Goal: Information Seeking & Learning: Learn about a topic

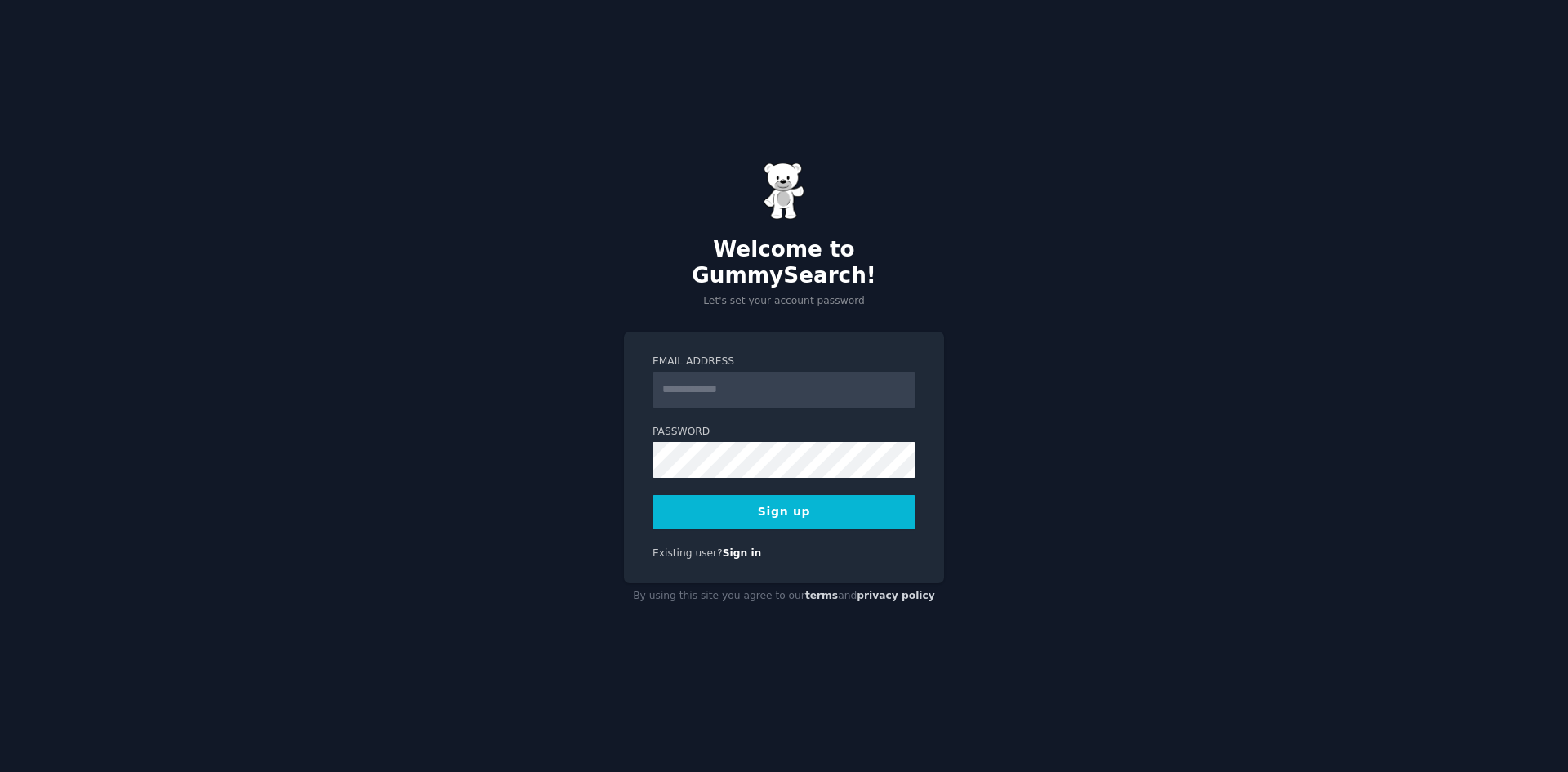
click at [735, 388] on input "Email Address" at bounding box center [784, 389] width 263 height 36
type input "**********"
click at [760, 495] on button "Sign up" at bounding box center [784, 511] width 263 height 34
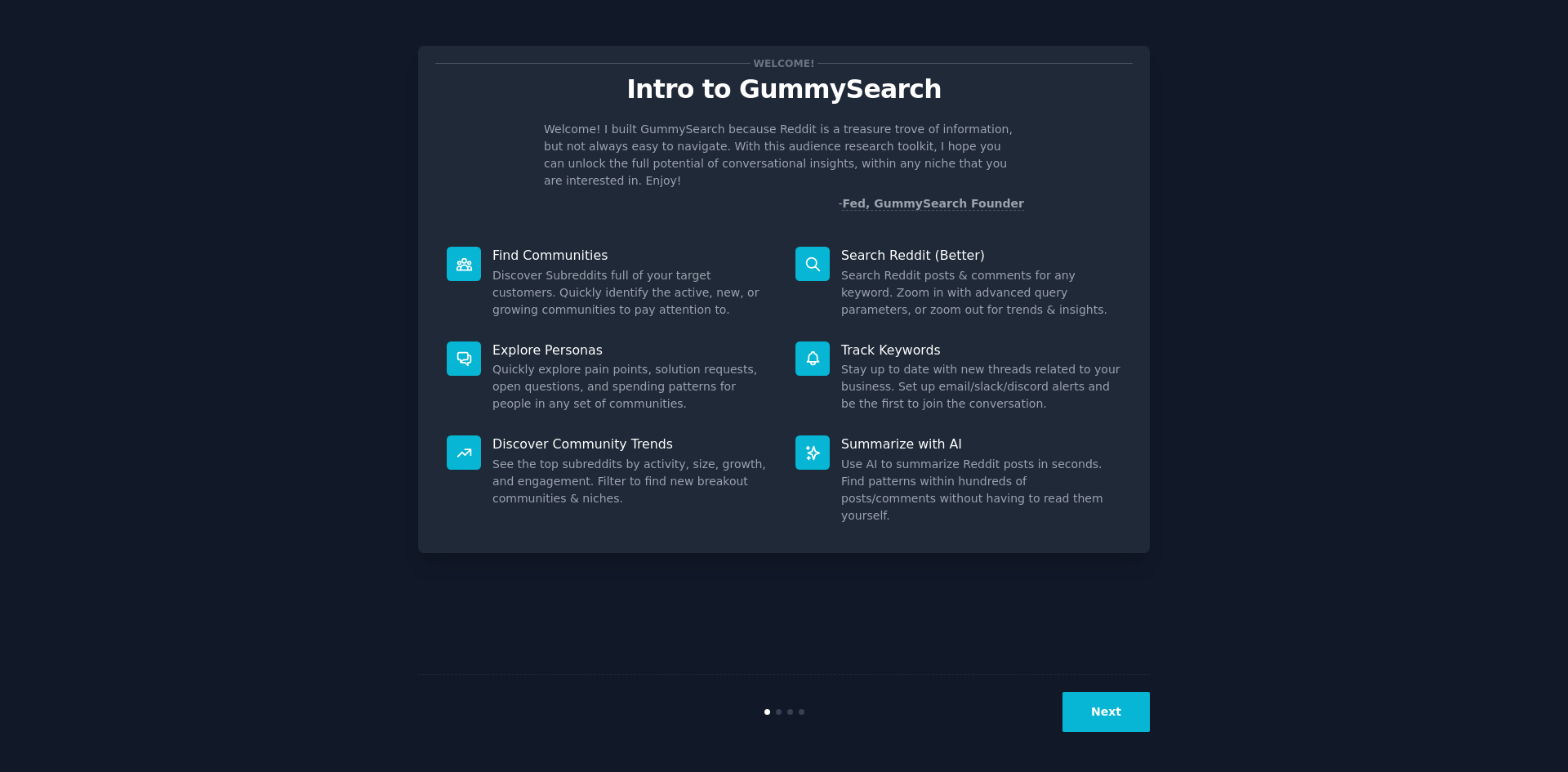
click at [1125, 702] on button "Next" at bounding box center [1106, 711] width 87 height 40
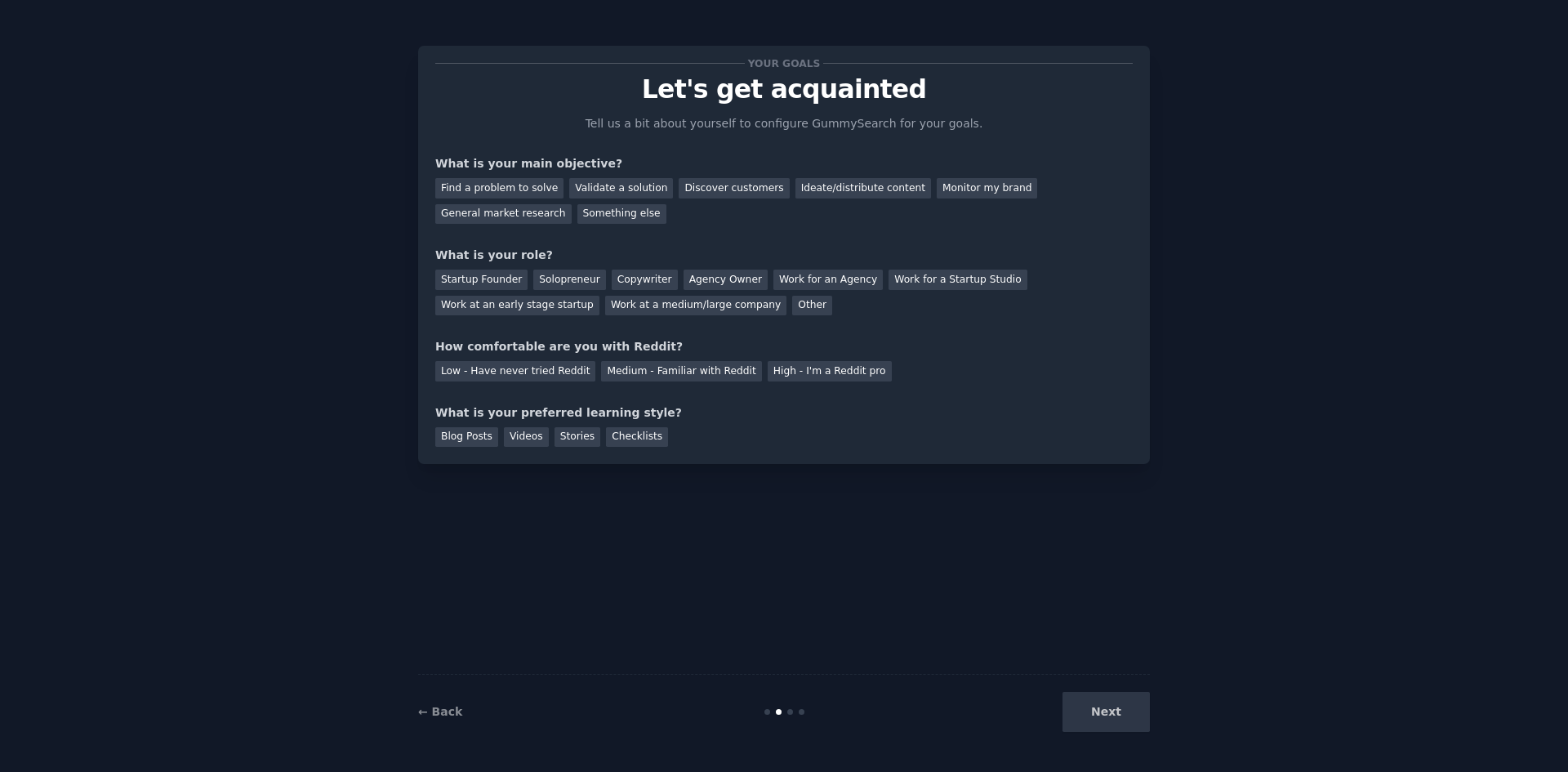
click at [1124, 702] on div "Next" at bounding box center [1028, 711] width 244 height 40
click at [513, 185] on div "Find a problem to solve" at bounding box center [499, 188] width 128 height 21
click at [473, 286] on div "Startup Founder" at bounding box center [481, 280] width 92 height 21
click at [601, 377] on div "Medium - Familiar with Reddit" at bounding box center [681, 371] width 160 height 21
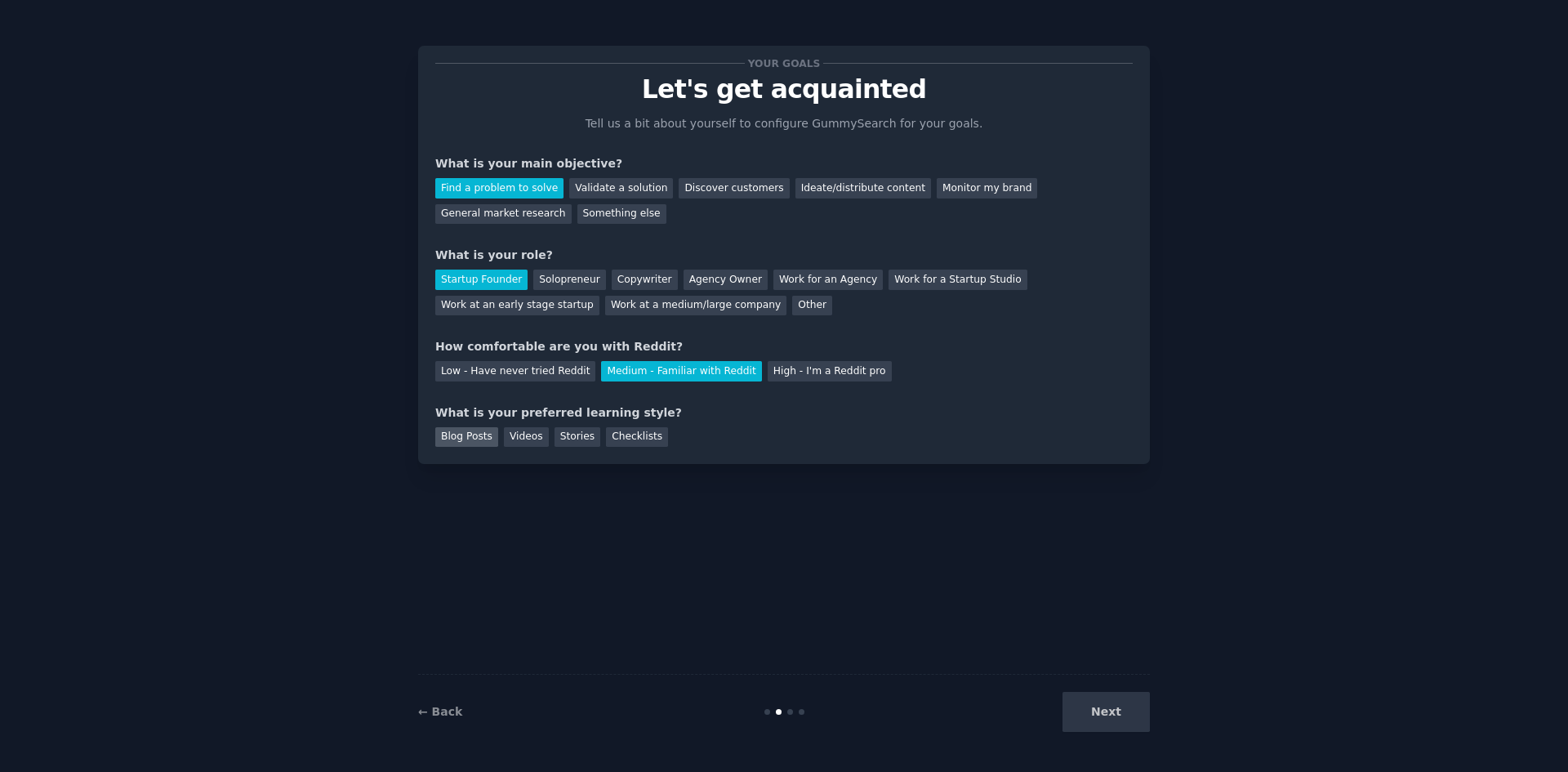
click at [489, 442] on div "Blog Posts" at bounding box center [466, 437] width 63 height 21
click at [517, 442] on div "Videos" at bounding box center [526, 437] width 45 height 21
click at [555, 438] on div "Stories" at bounding box center [577, 437] width 46 height 21
click at [455, 428] on div "Blog Posts" at bounding box center [466, 437] width 63 height 21
click at [1122, 707] on button "Next" at bounding box center [1106, 711] width 87 height 40
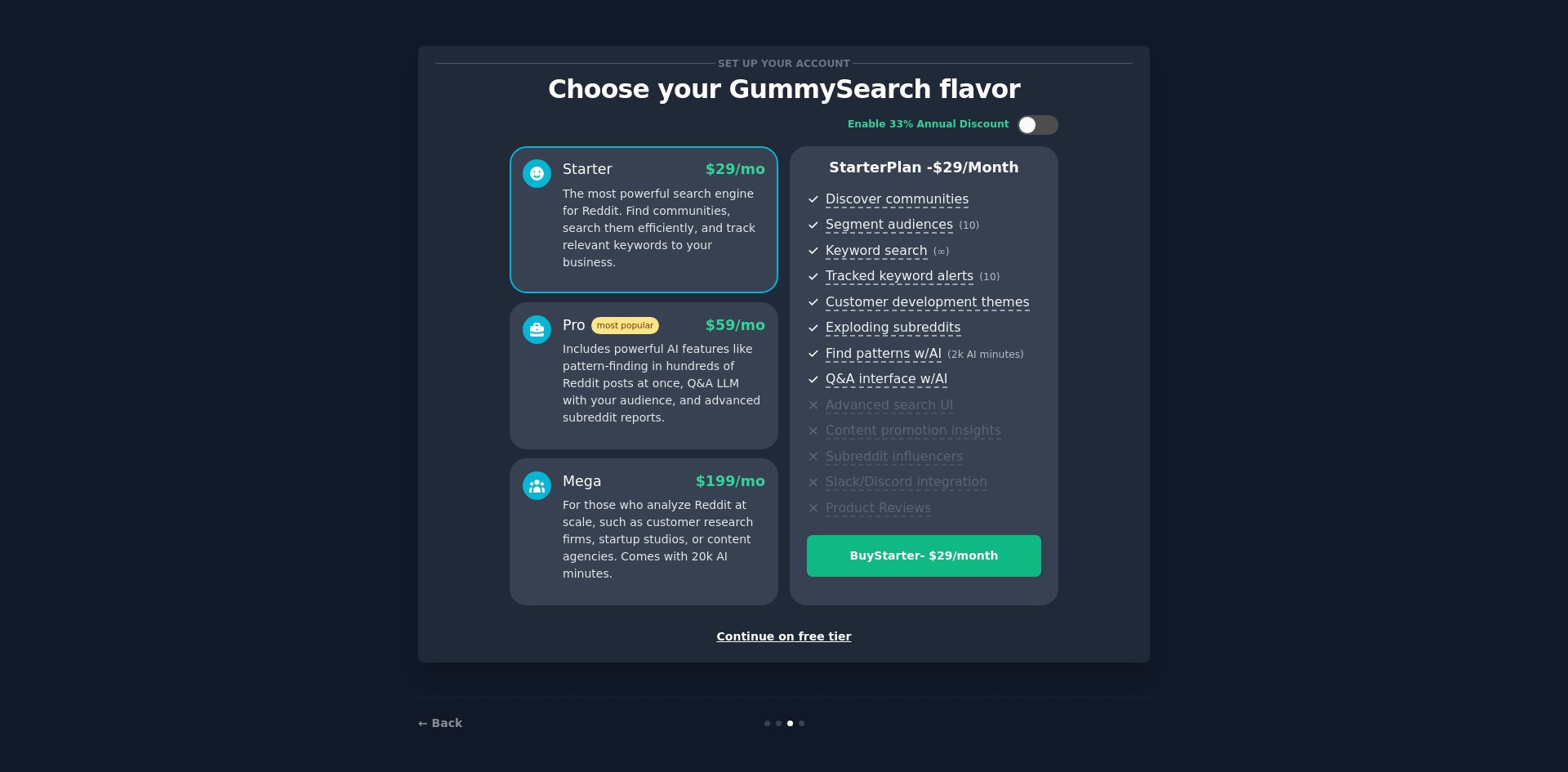
click at [808, 639] on div "Continue on free tier" at bounding box center [784, 637] width 697 height 17
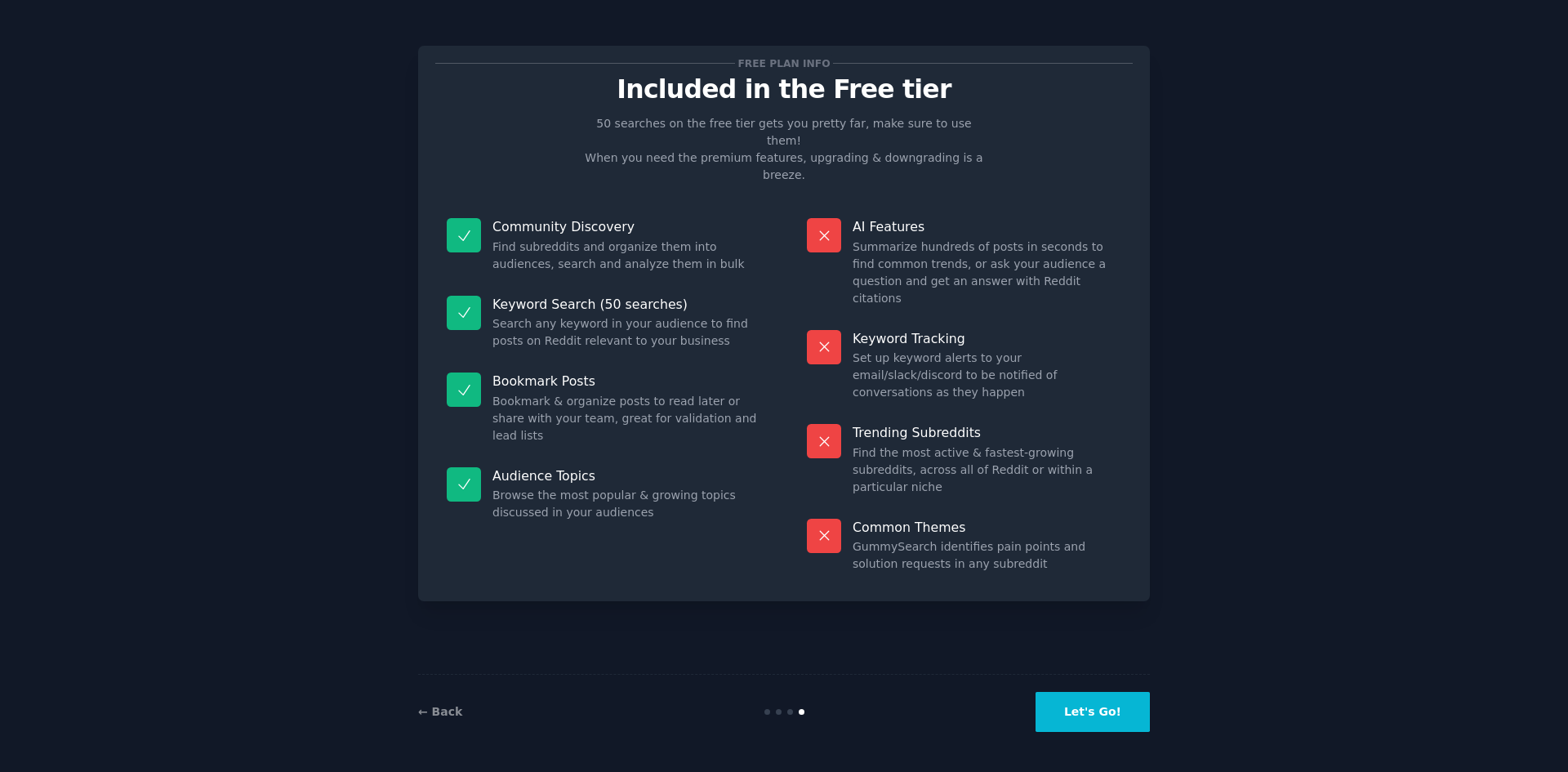
click at [1063, 698] on button "Let's Go!" at bounding box center [1092, 711] width 115 height 40
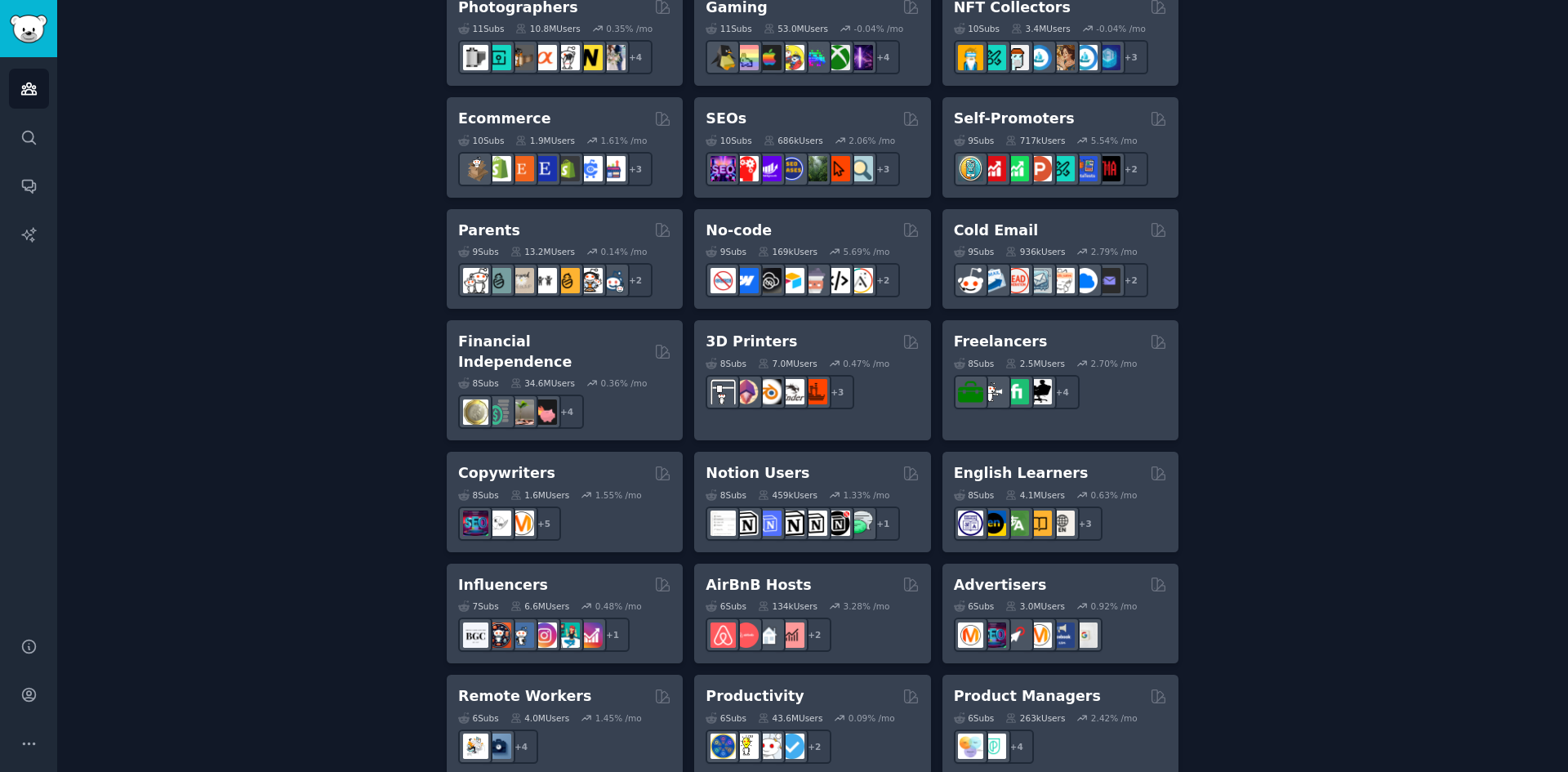
scroll to position [898, 0]
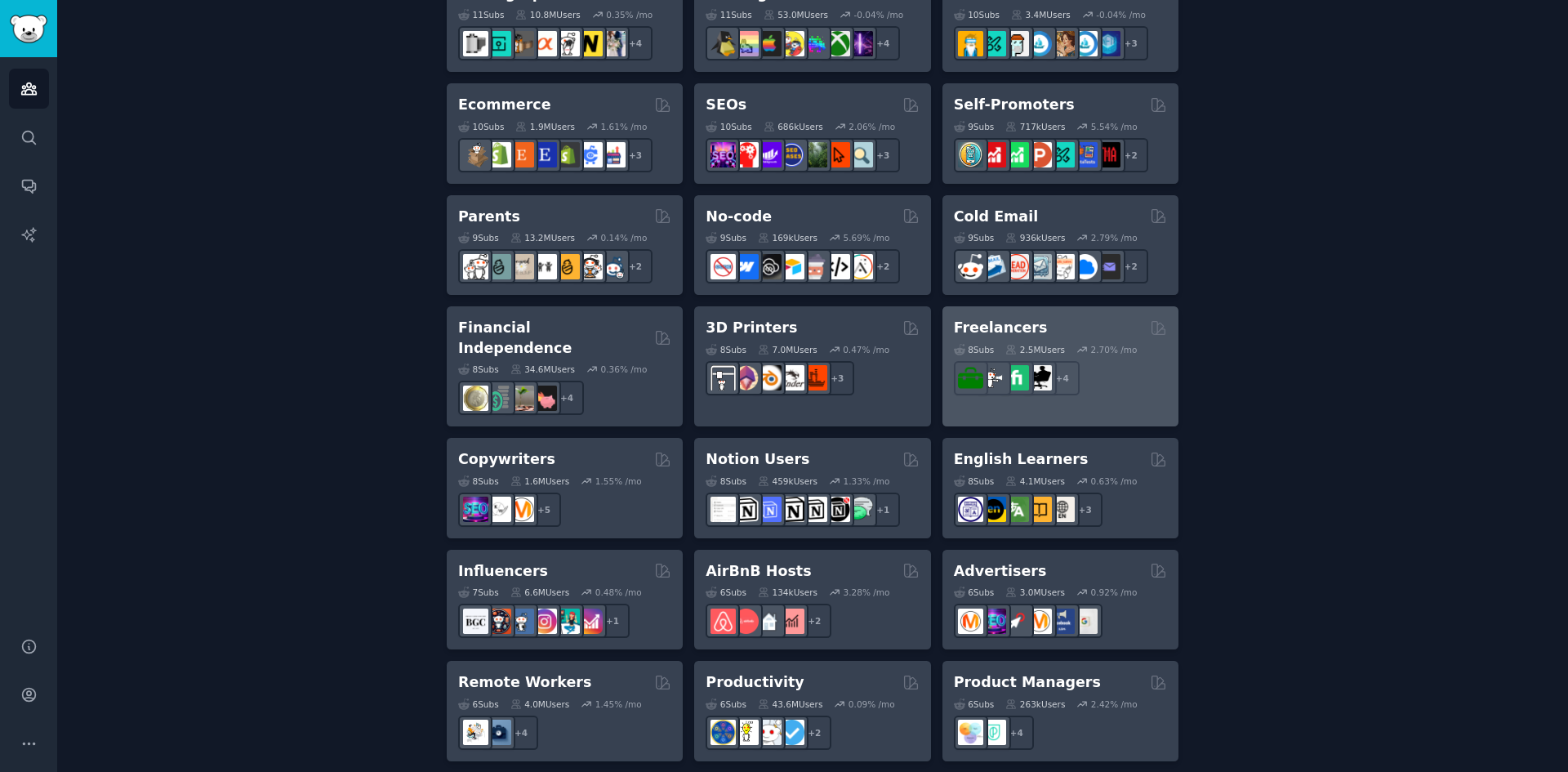
click at [1067, 320] on div "Freelancers" at bounding box center [1060, 328] width 213 height 21
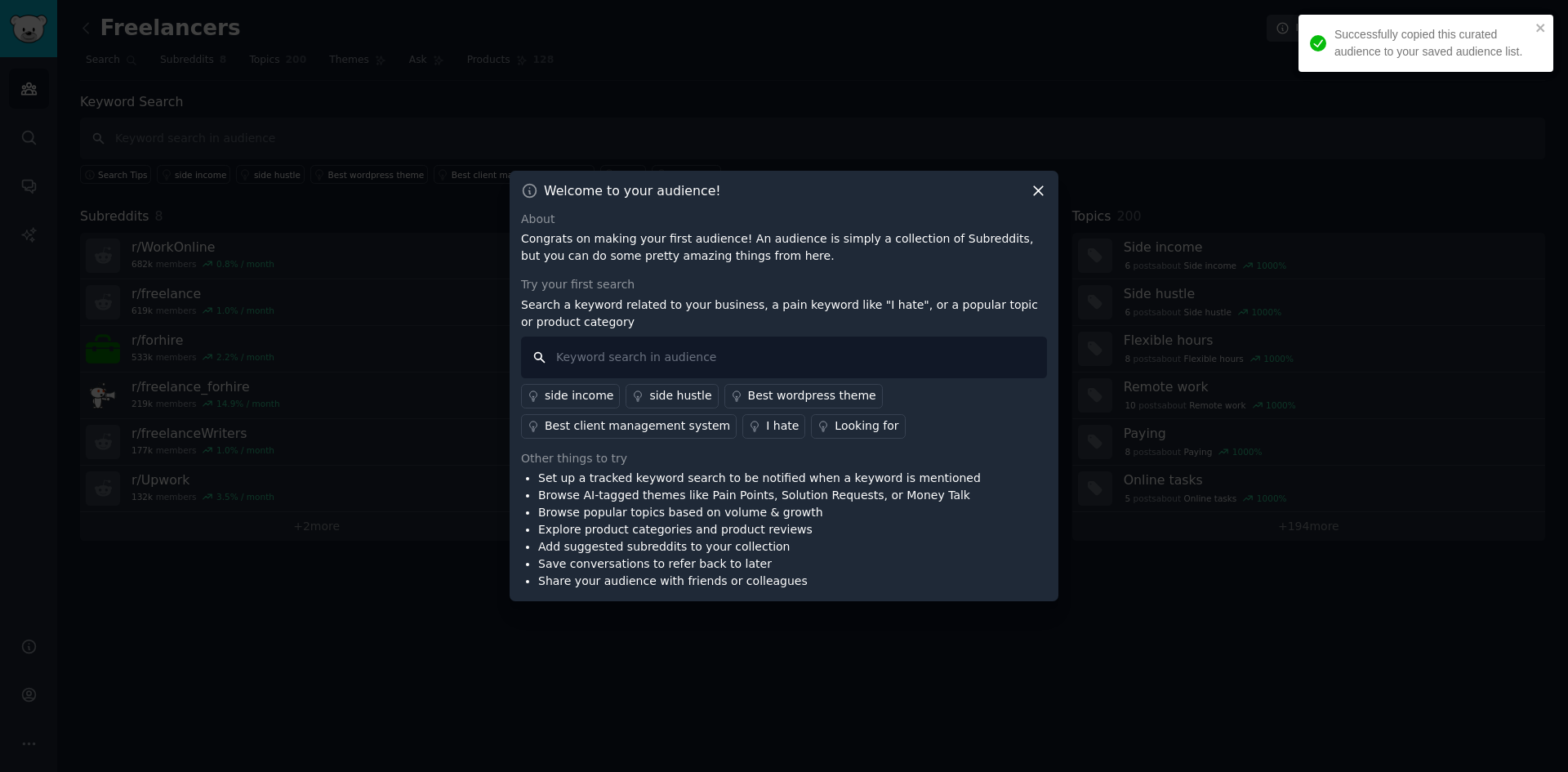
click at [641, 363] on input "text" at bounding box center [784, 357] width 526 height 42
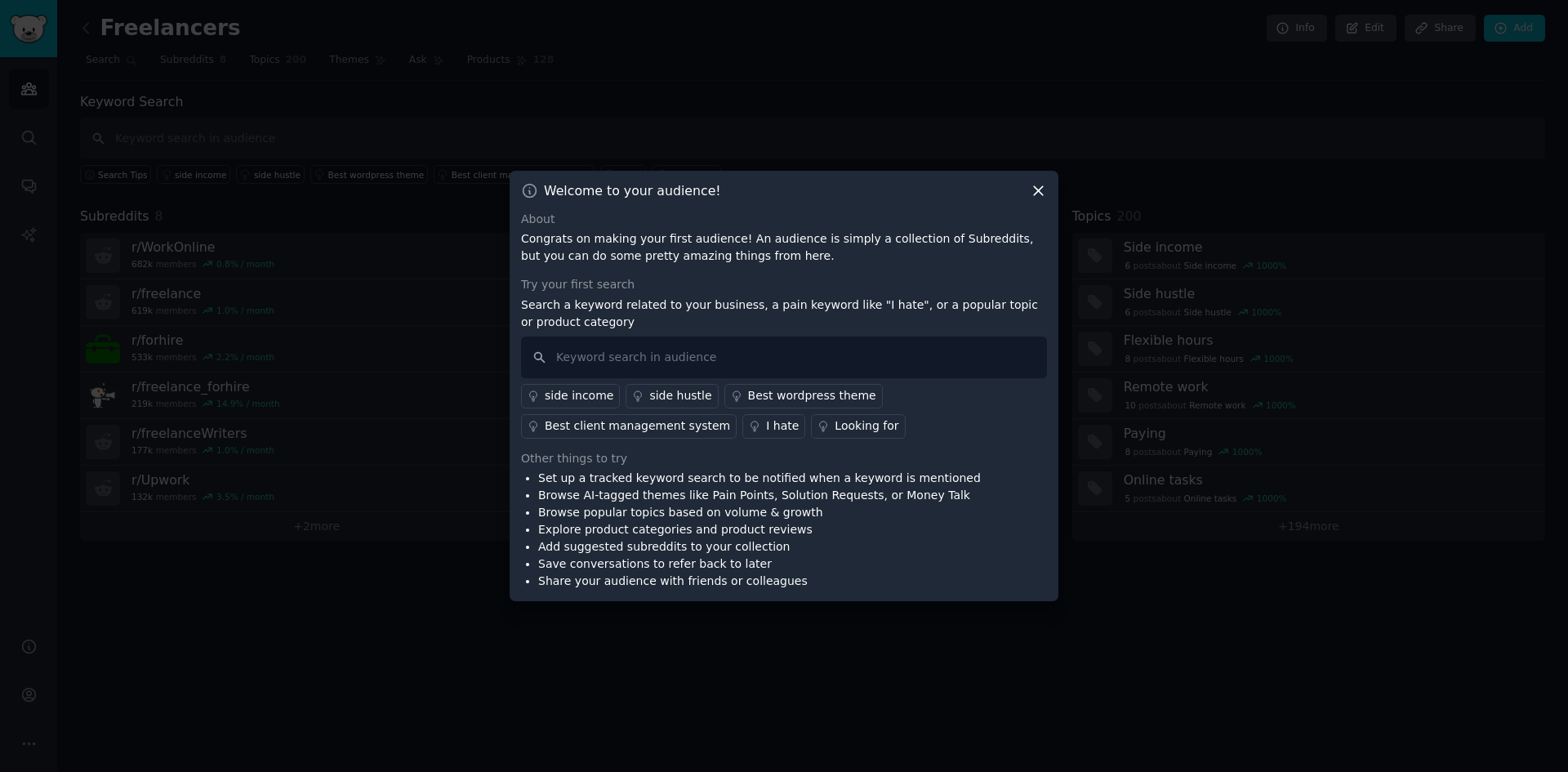
click at [1040, 187] on icon at bounding box center [1038, 190] width 17 height 17
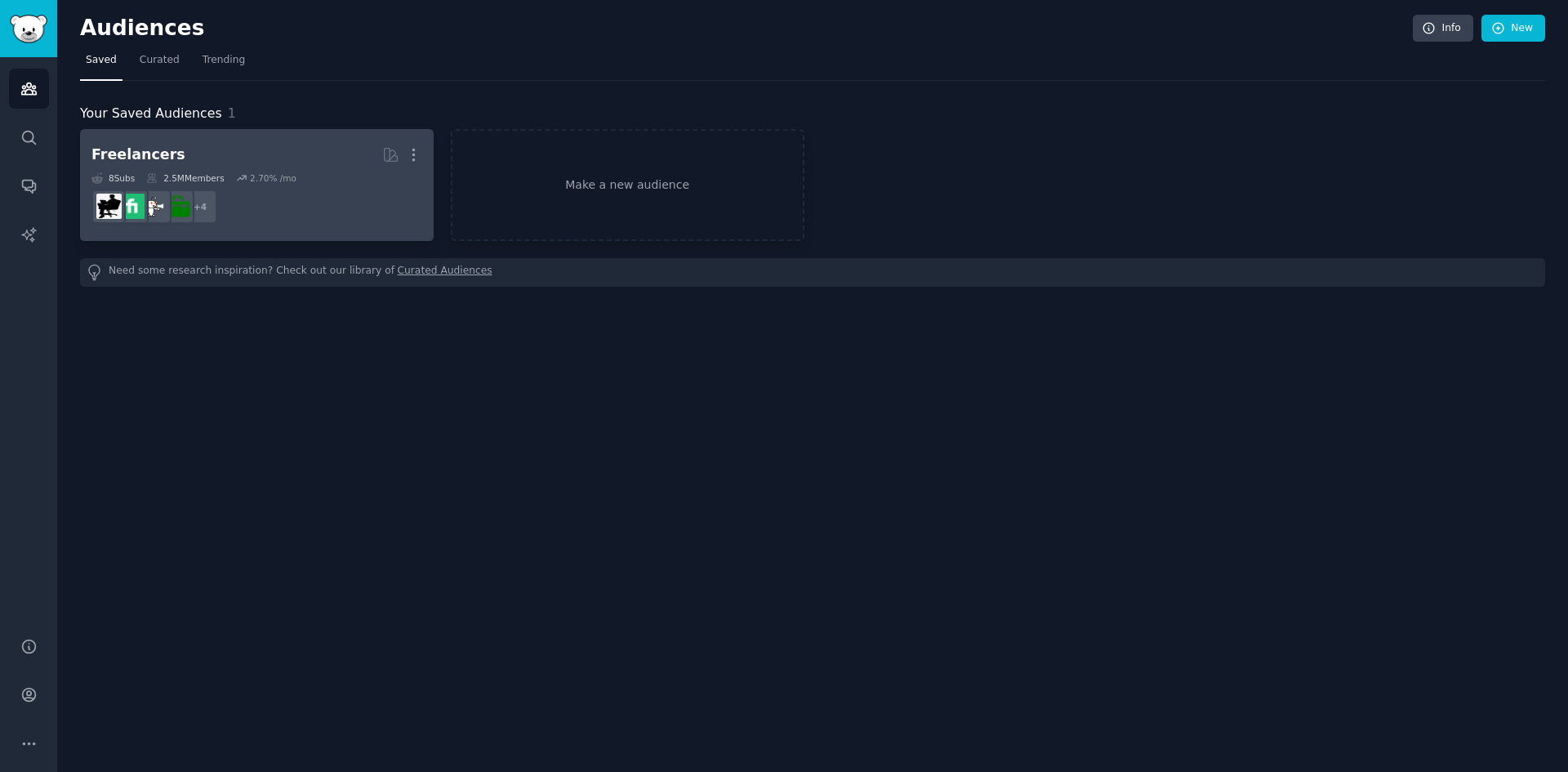
click at [344, 182] on div "8 Sub s 2.5M Members 2.70 % /mo" at bounding box center [256, 178] width 330 height 12
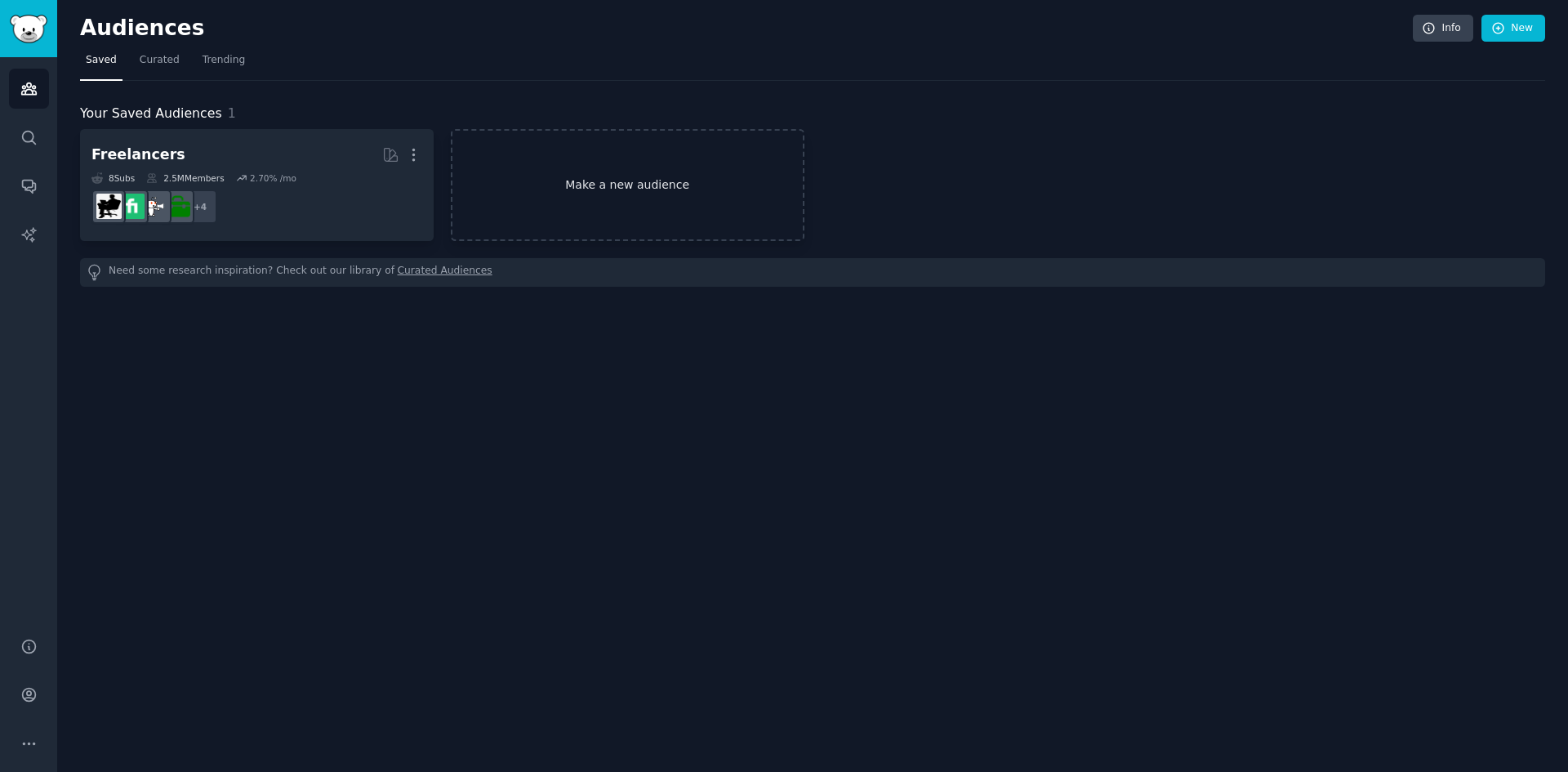
click at [563, 183] on link "Make a new audience" at bounding box center [628, 184] width 354 height 112
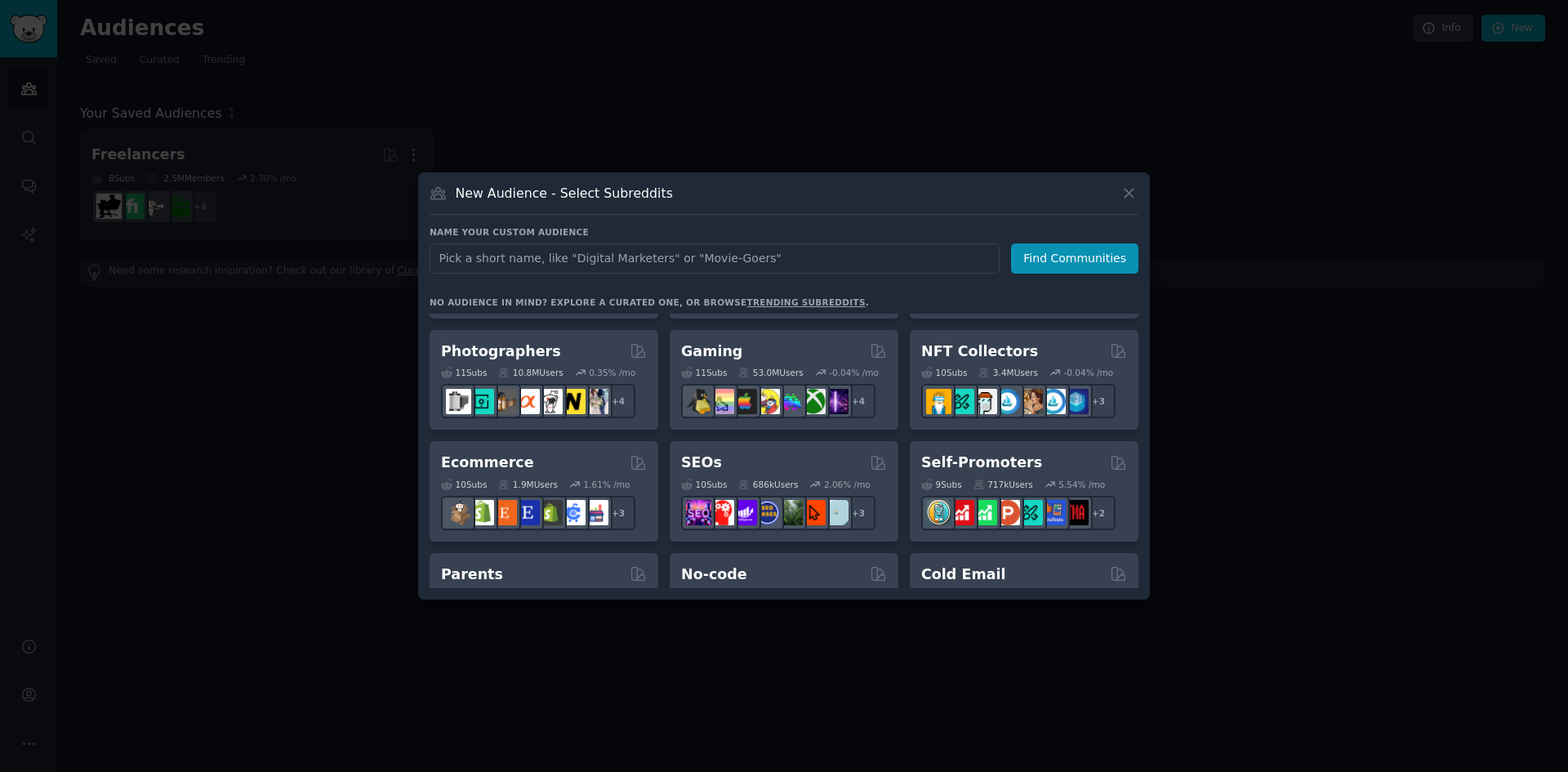
scroll to position [572, 0]
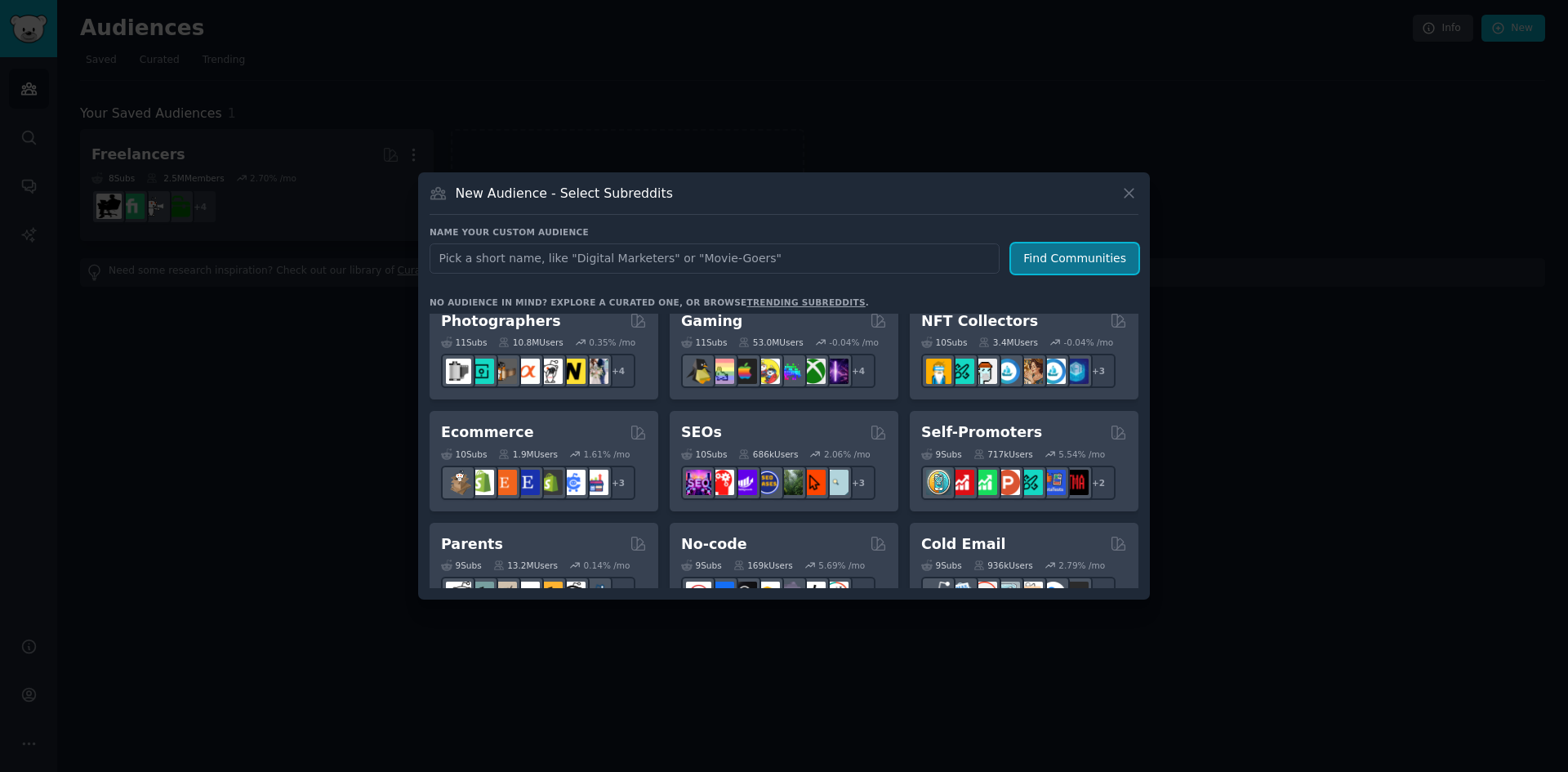
click at [1112, 254] on button "Find Communities" at bounding box center [1074, 258] width 127 height 30
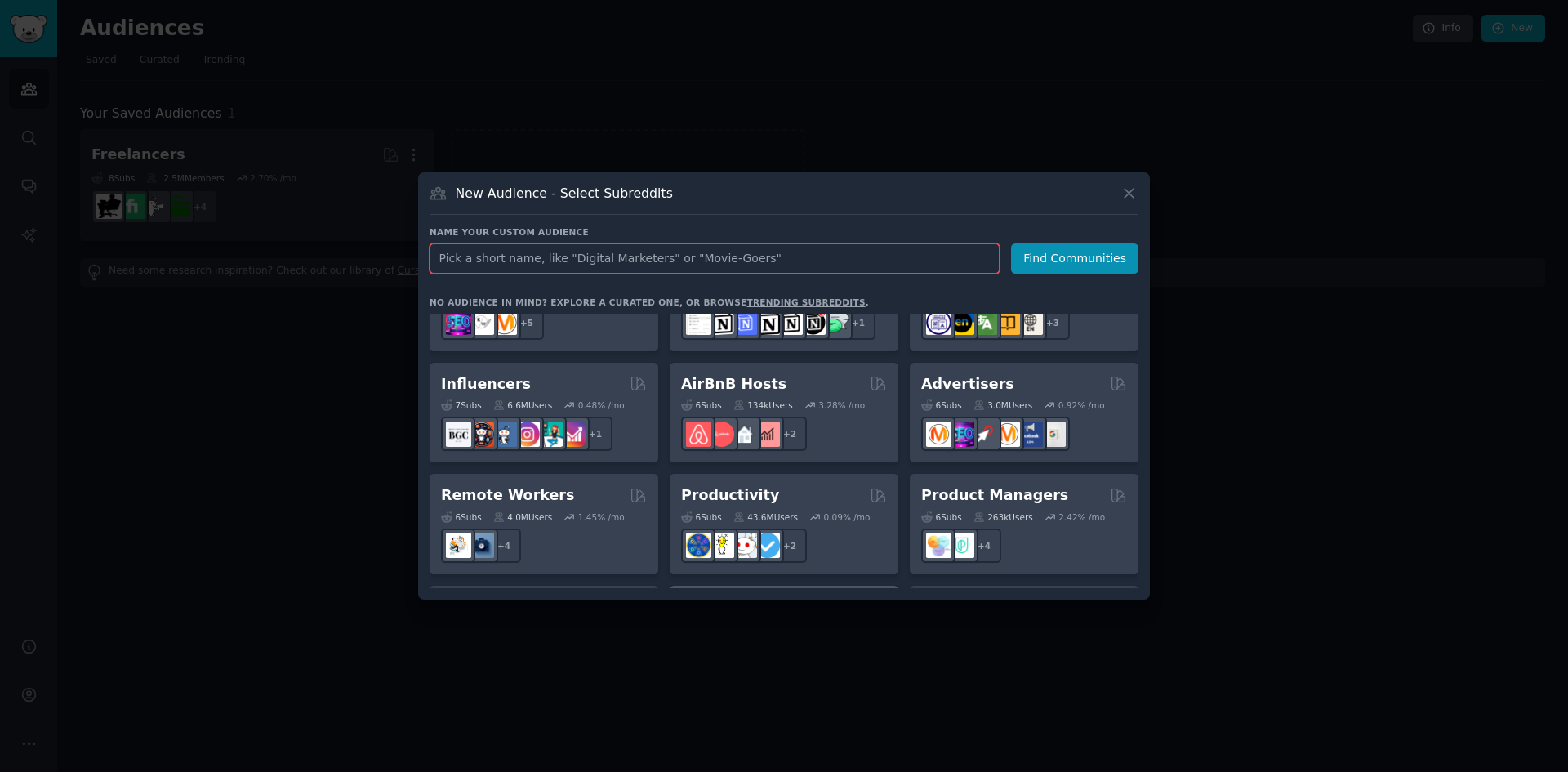
scroll to position [1275, 0]
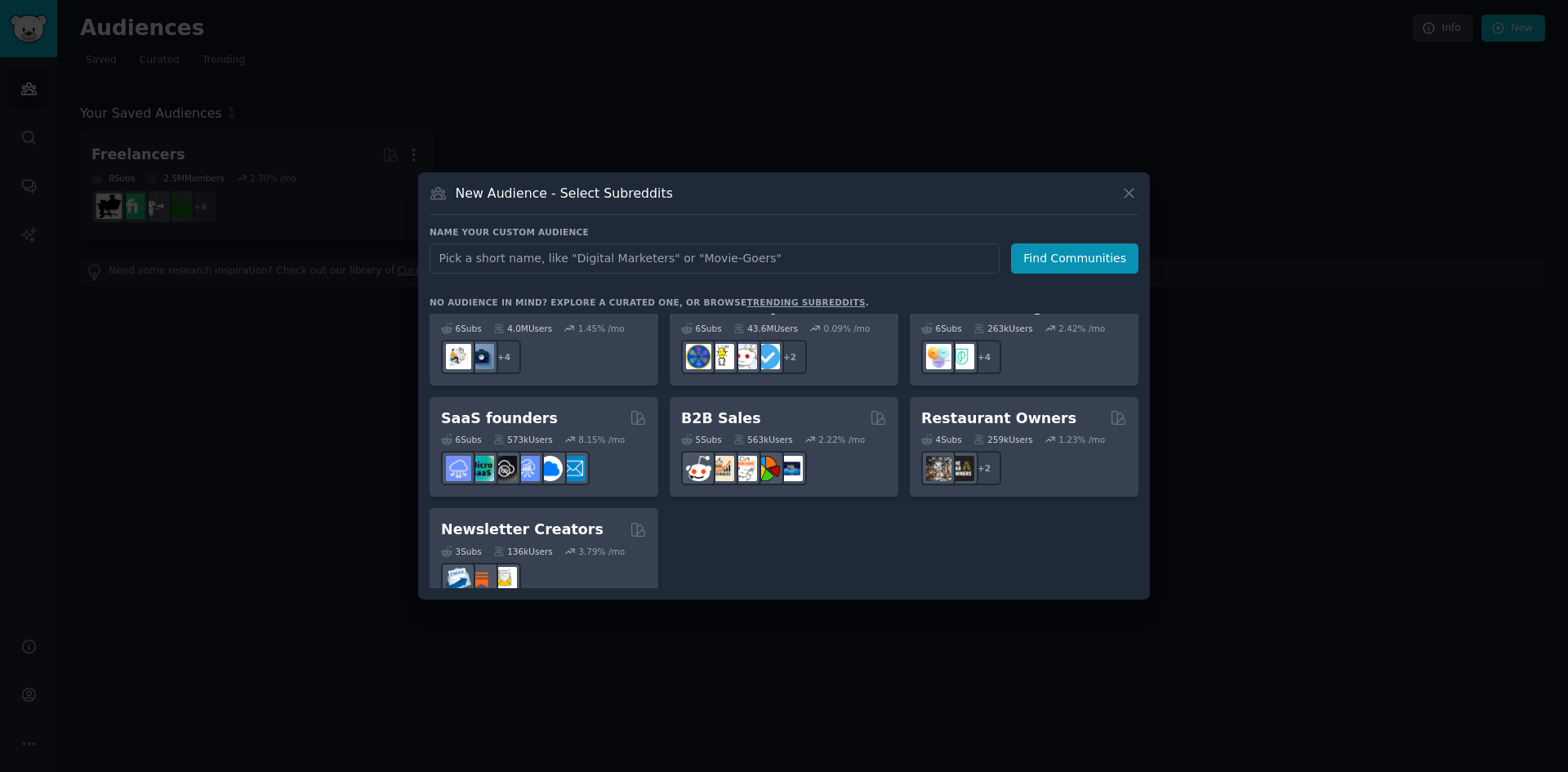
click at [261, 267] on div at bounding box center [784, 386] width 1568 height 772
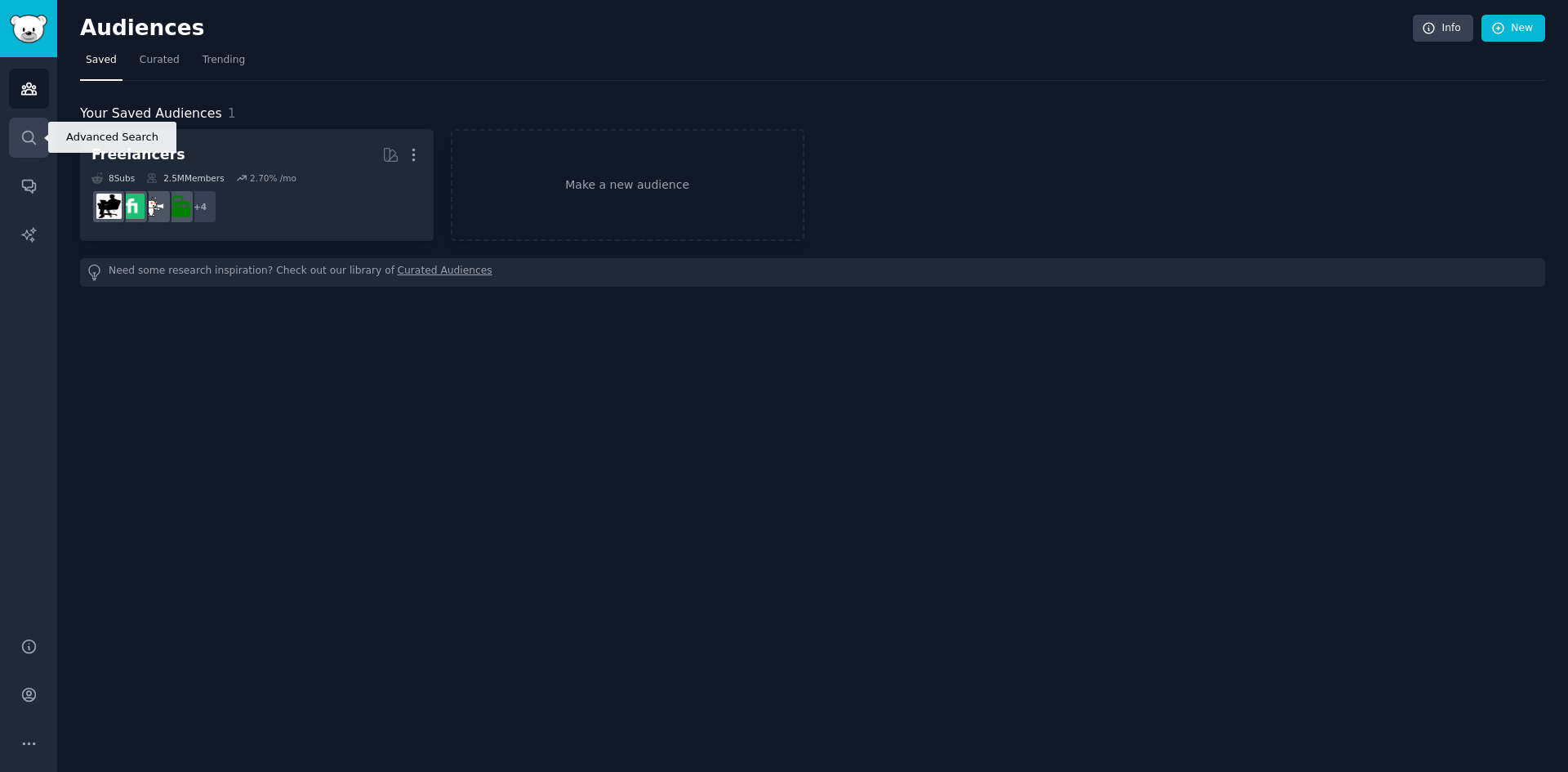
click at [27, 139] on icon "Sidebar" at bounding box center [29, 137] width 17 height 17
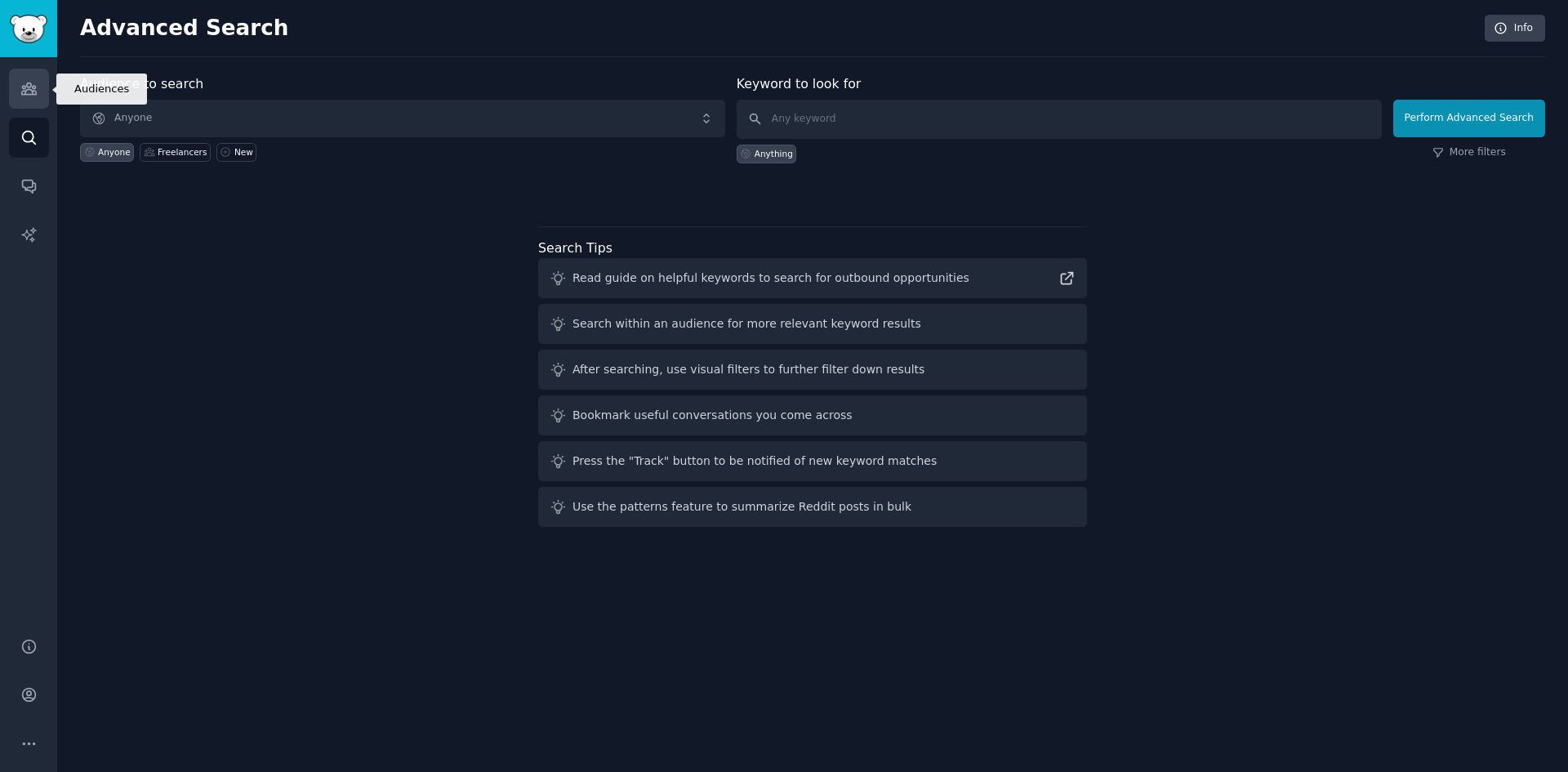
click at [31, 90] on icon "Sidebar" at bounding box center [29, 89] width 15 height 12
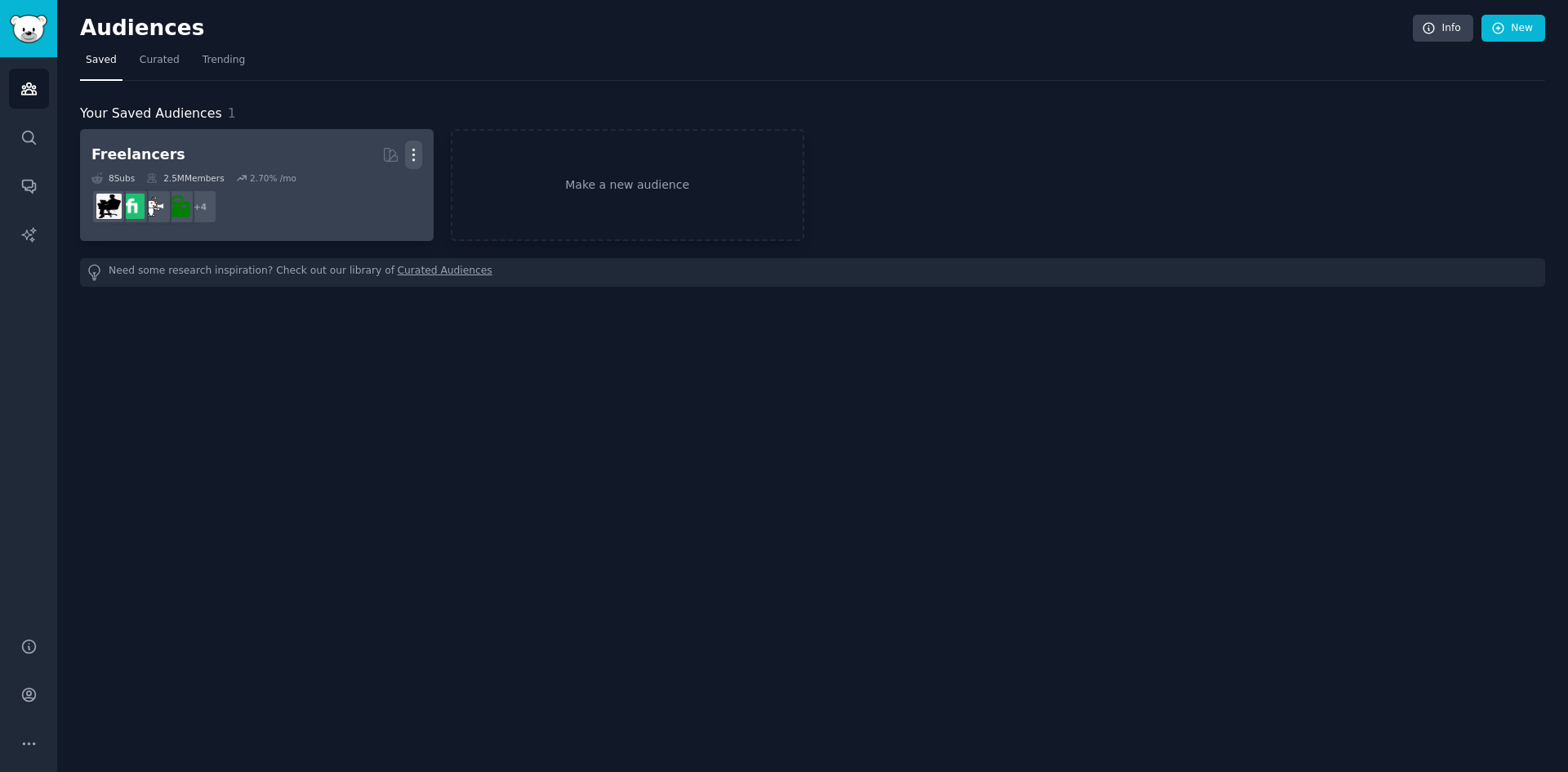
click at [415, 158] on icon "button" at bounding box center [413, 154] width 17 height 17
click at [379, 191] on p "Delete" at bounding box center [369, 188] width 37 height 17
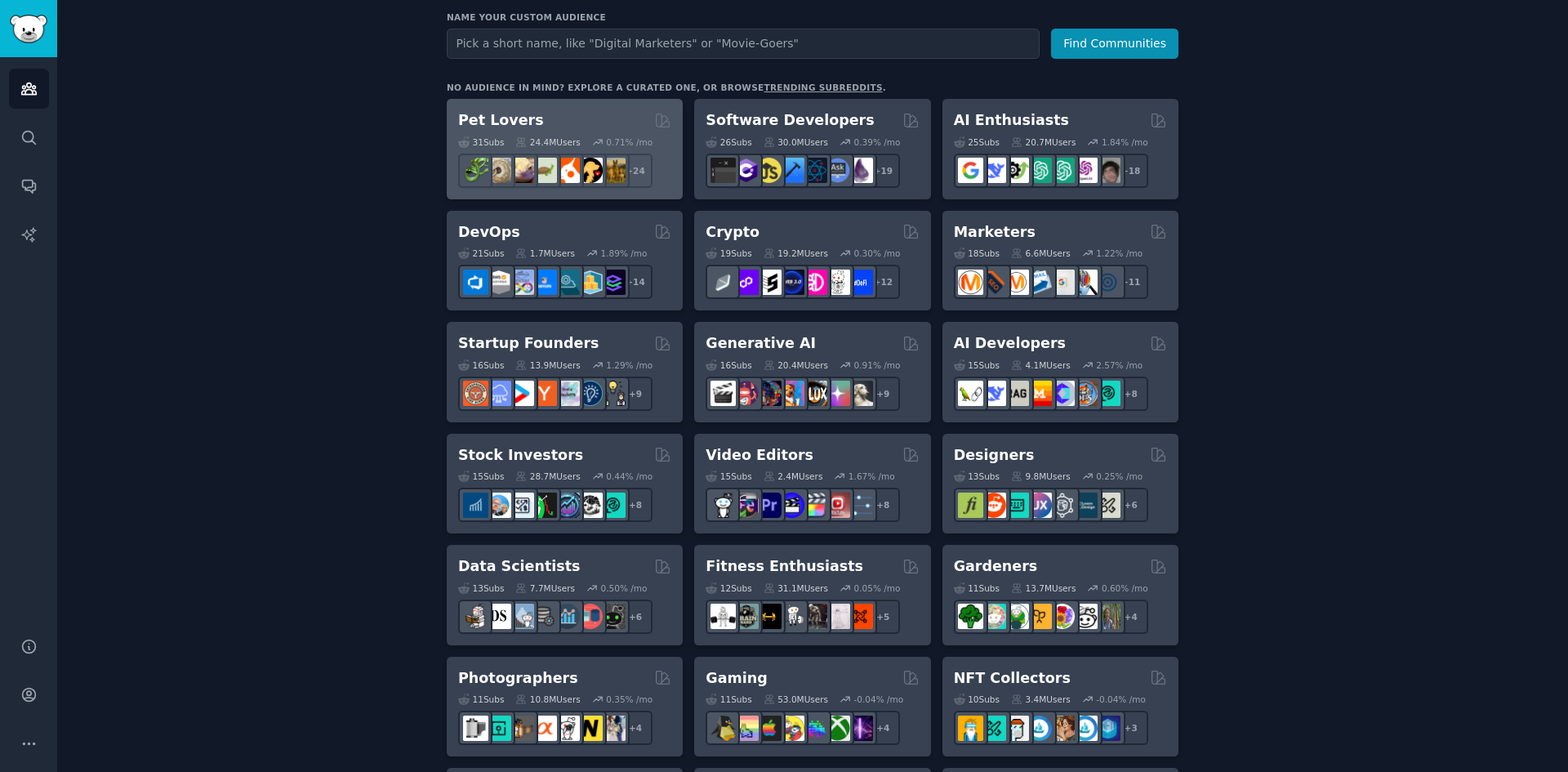
scroll to position [296, 0]
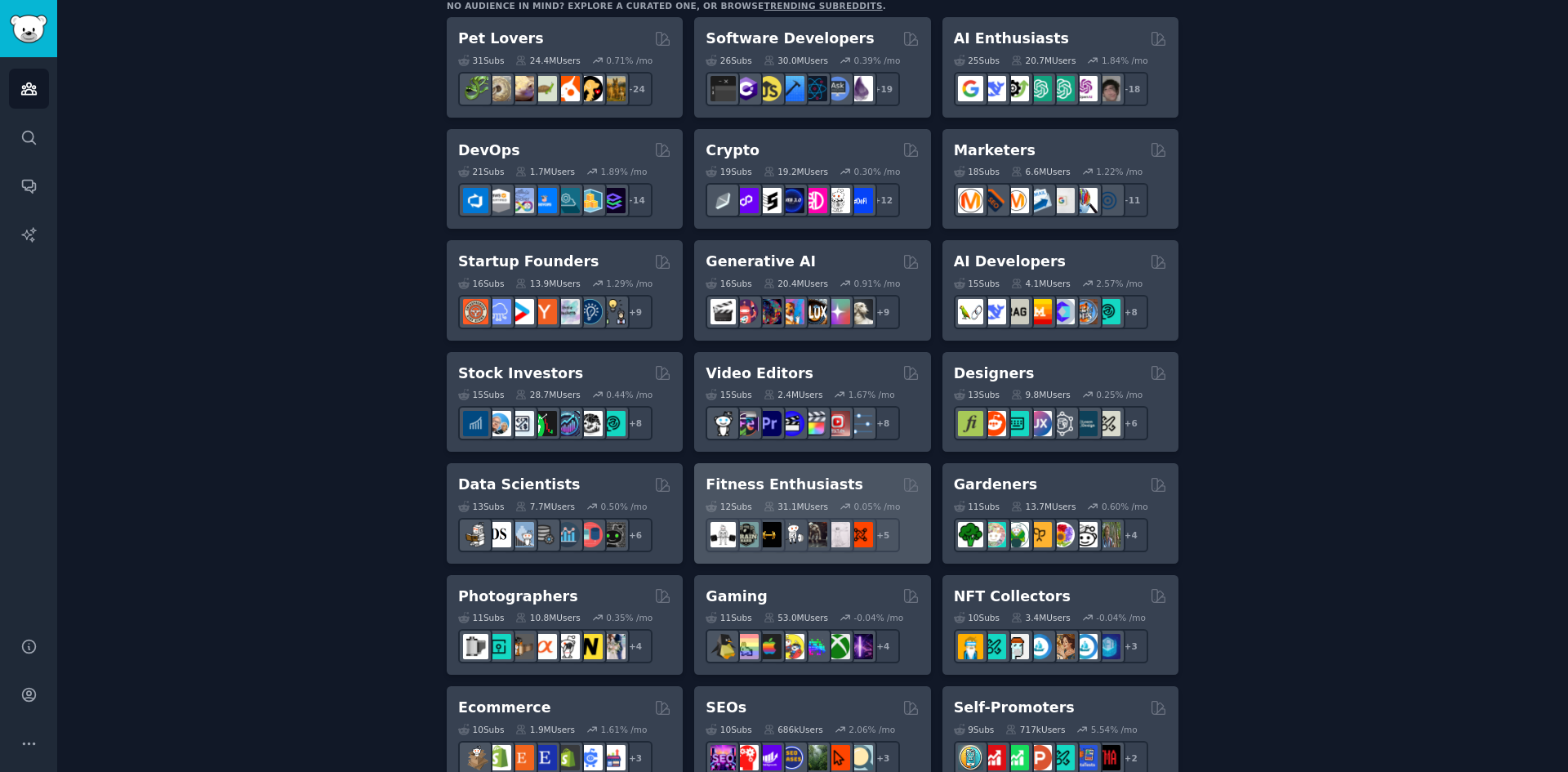
click at [777, 469] on div "Fitness Enthusiasts 12 Sub s 31.1M Users 0.05 % /mo + 5" at bounding box center [812, 513] width 236 height 100
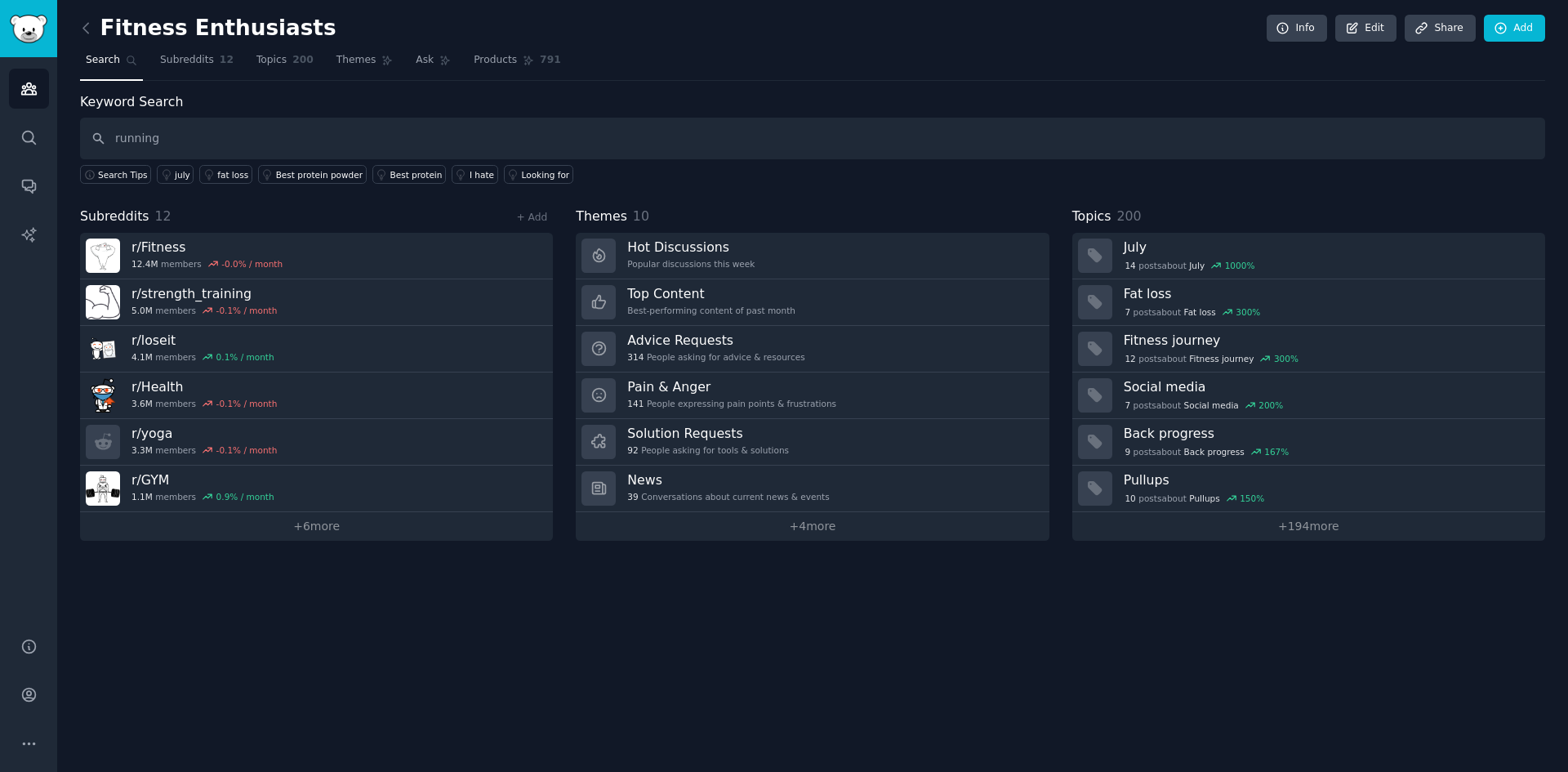
type input "running"
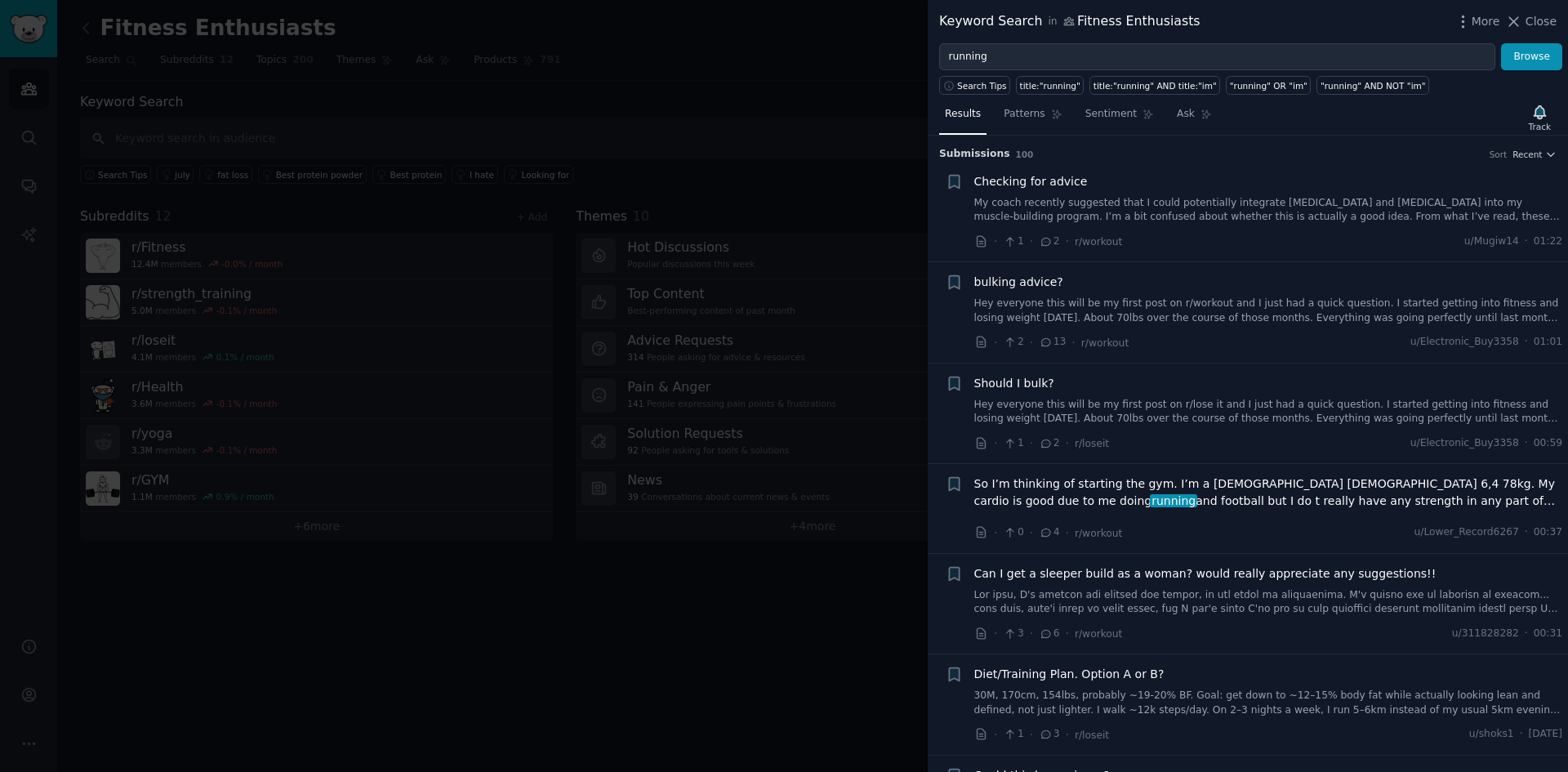
click at [1201, 201] on link "My coach recently suggested that I could potentially integrate [MEDICAL_DATA] a…" at bounding box center [1268, 210] width 589 height 28
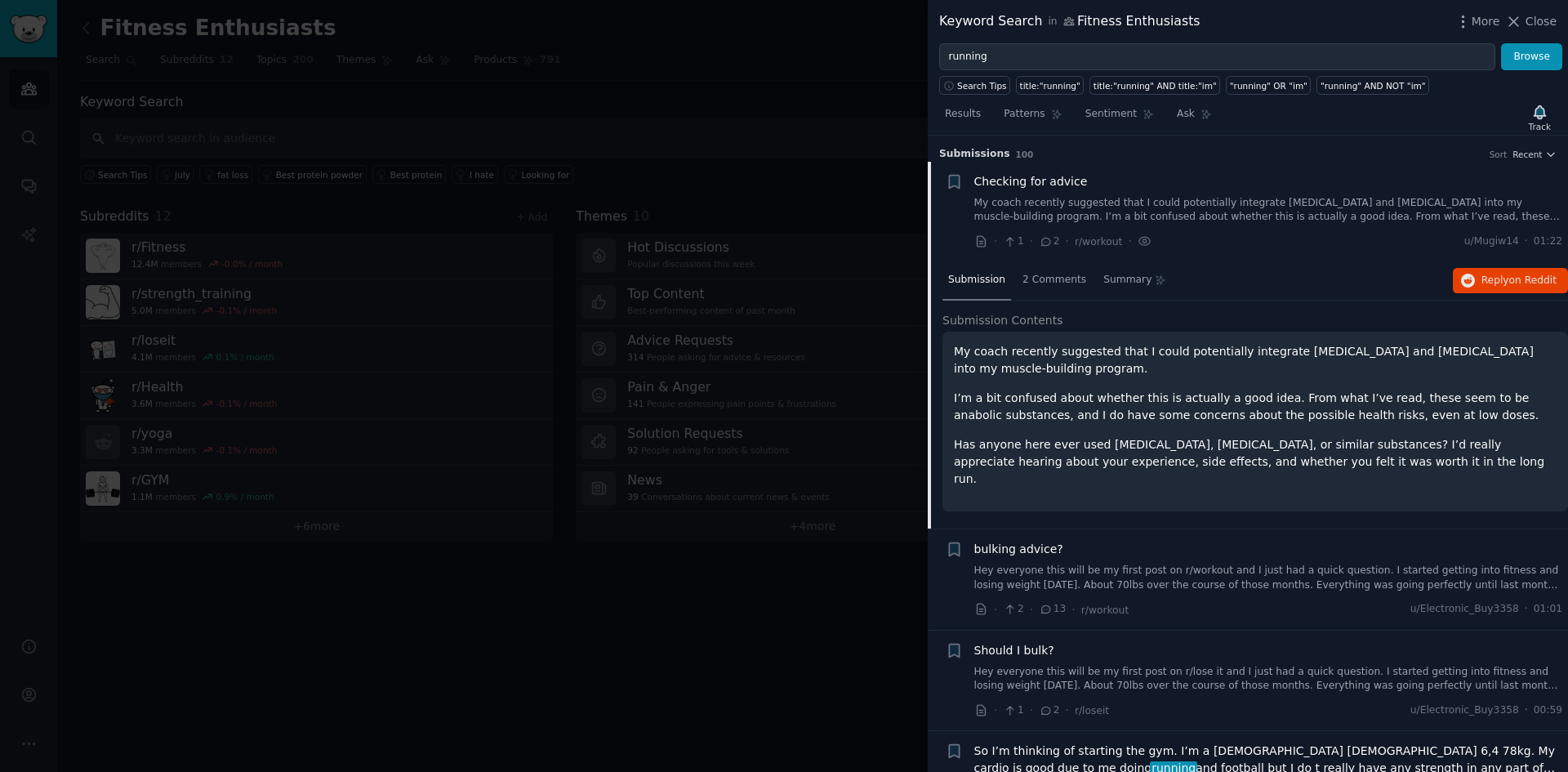
scroll to position [26, 0]
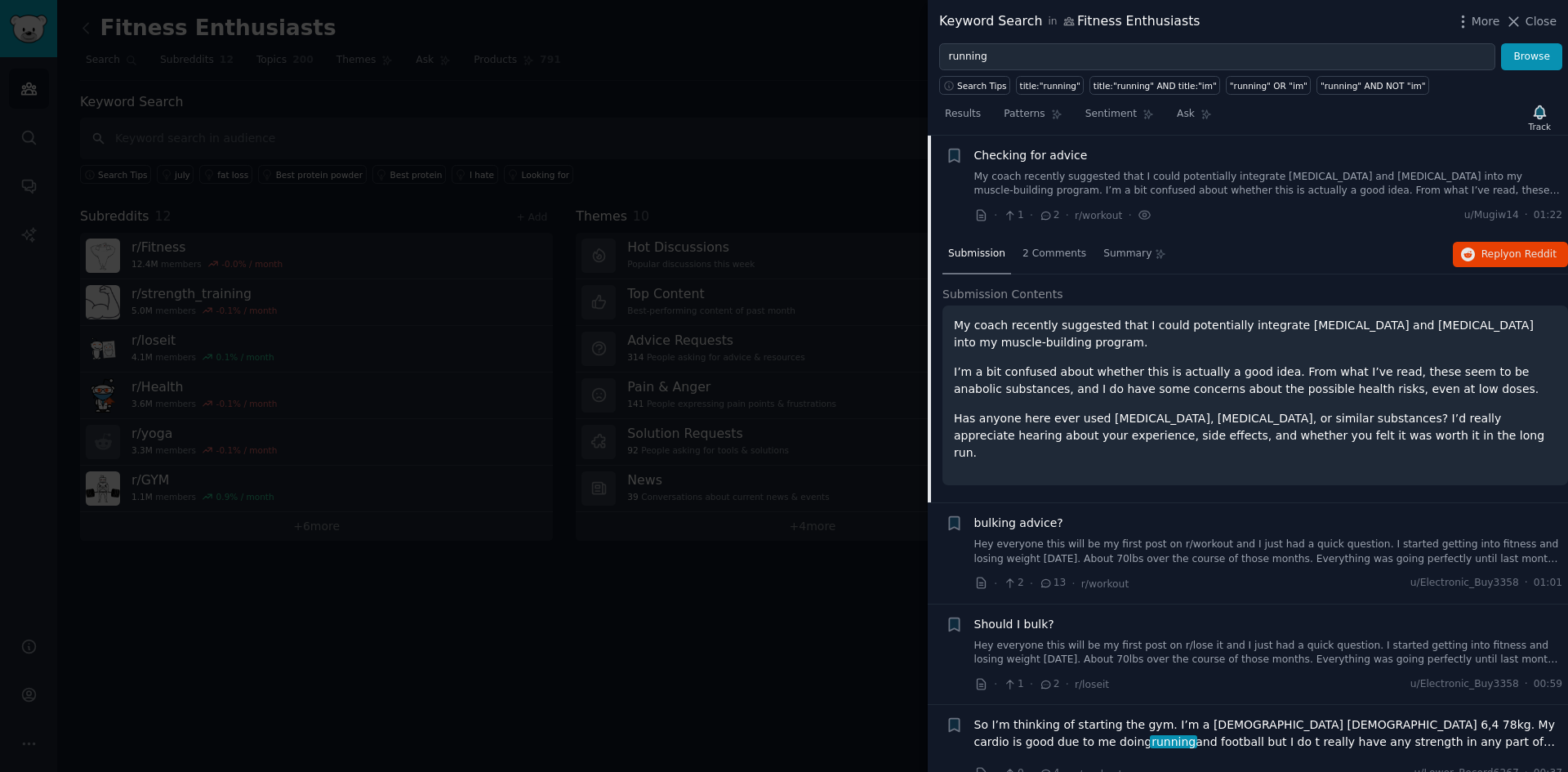
click at [1200, 201] on div "Checking for advice My coach recently suggested that I could potentially integr…" at bounding box center [1268, 185] width 589 height 77
click at [1199, 182] on link "My coach recently suggested that I could potentially integrate [MEDICAL_DATA] a…" at bounding box center [1268, 184] width 589 height 28
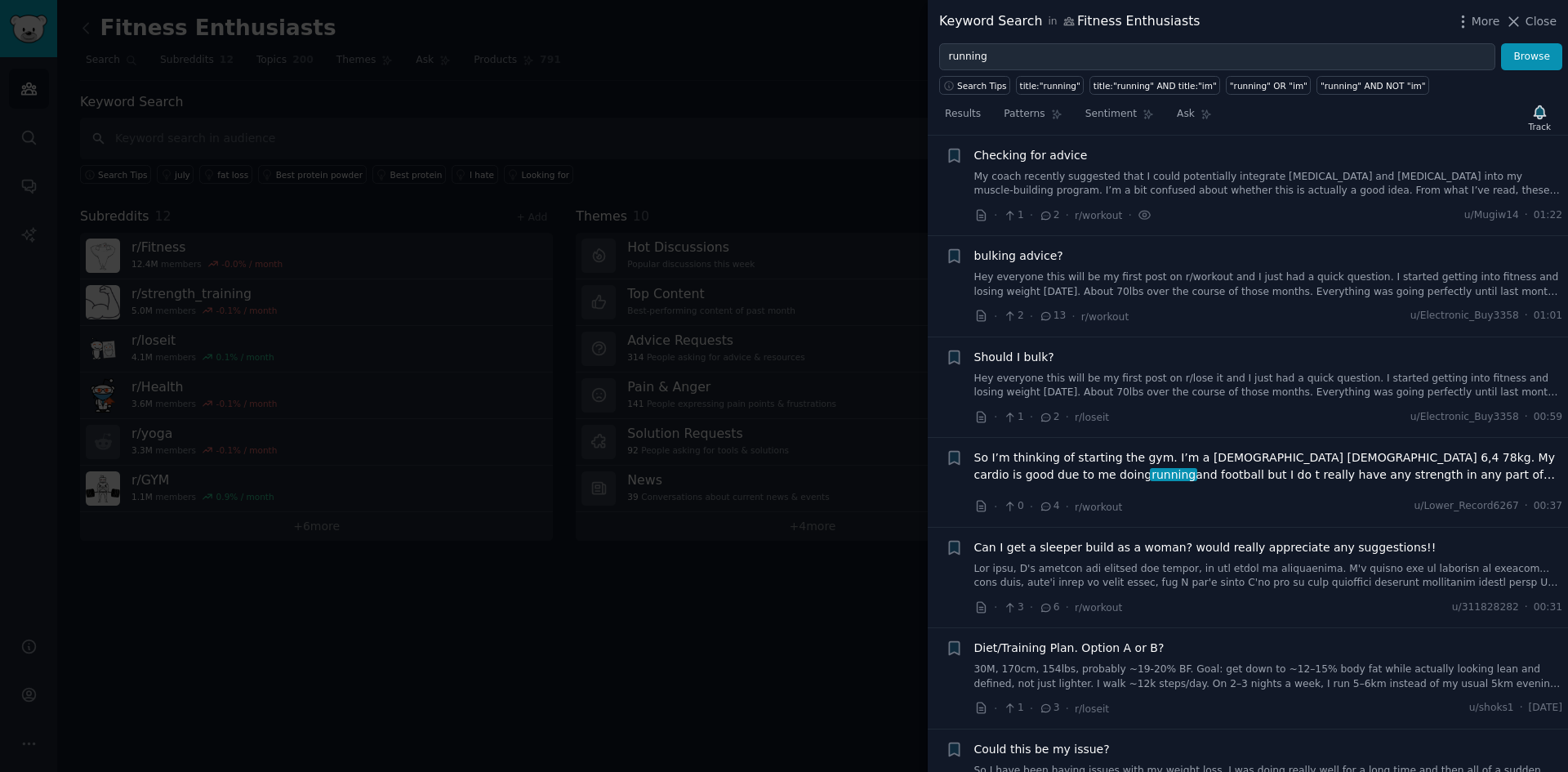
click at [1205, 280] on link "Hey everyone this will be my first post on r/workout and I just had a quick que…" at bounding box center [1268, 285] width 589 height 28
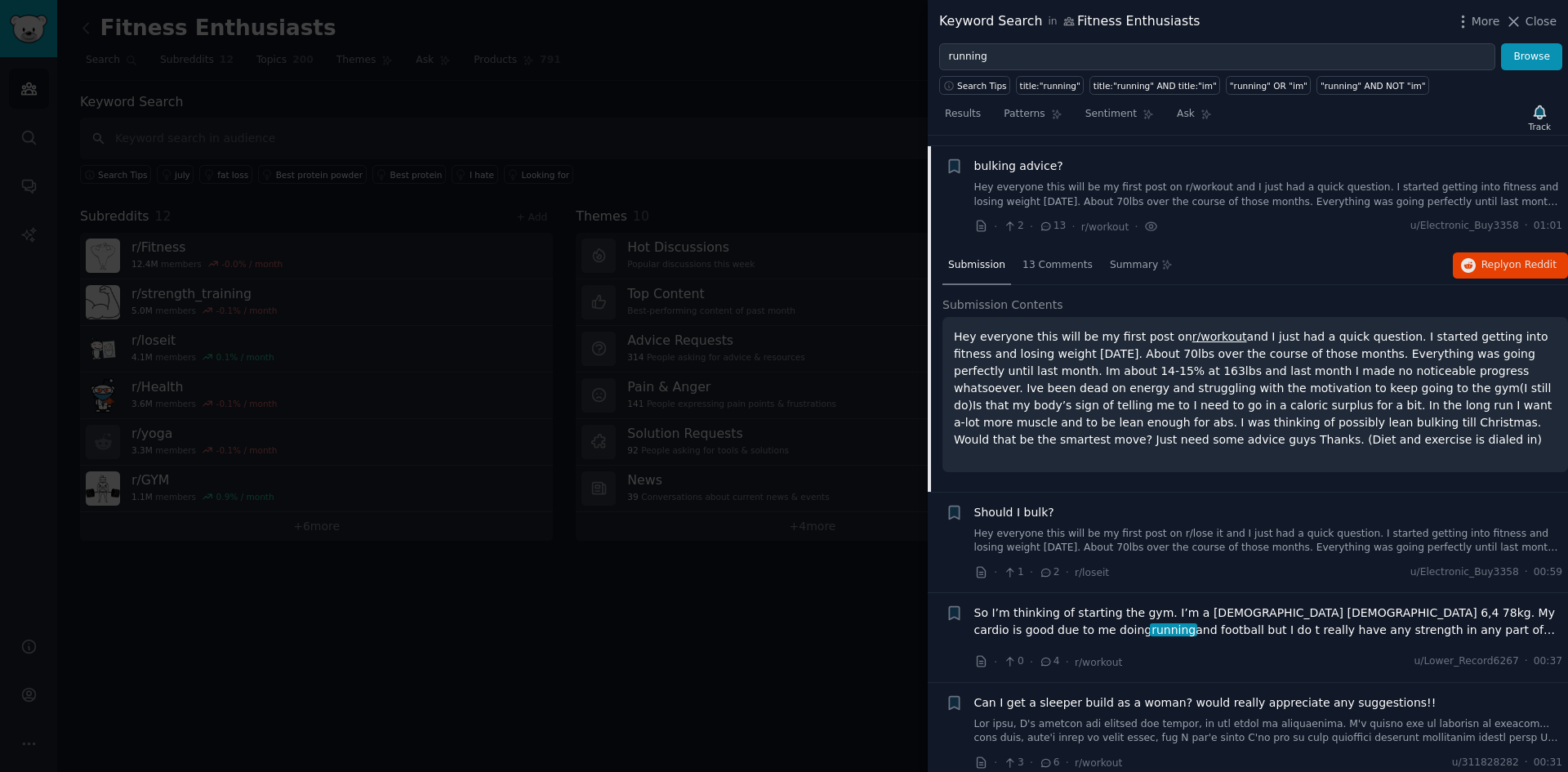
scroll to position [126, 0]
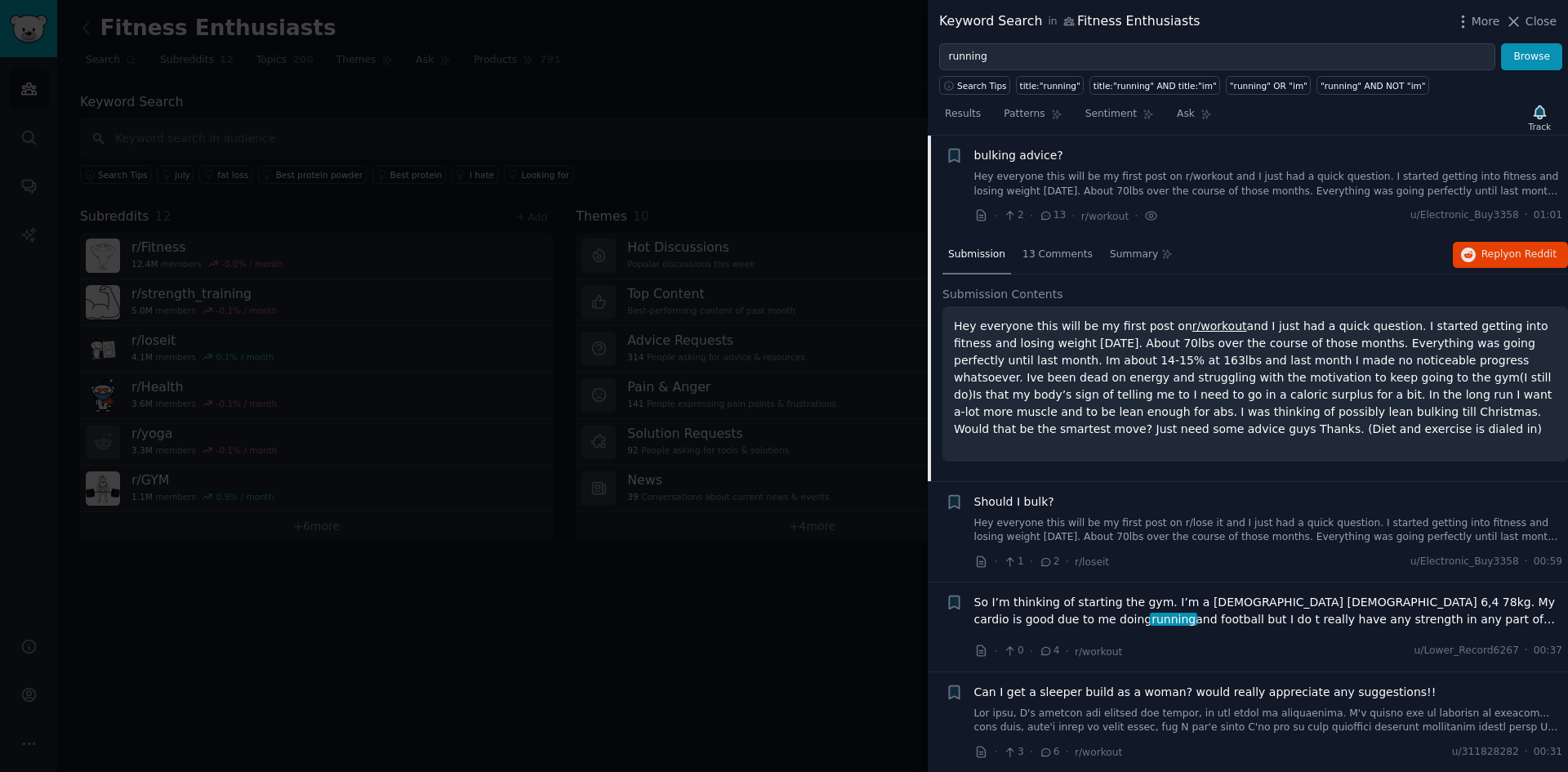
click at [1194, 208] on div "· 2 · 13 · r/workout · u/Electronic_Buy3358 · 01:01" at bounding box center [1268, 216] width 589 height 17
click at [1194, 190] on link "Hey everyone this will be my first post on r/workout and I just had a quick que…" at bounding box center [1268, 184] width 589 height 28
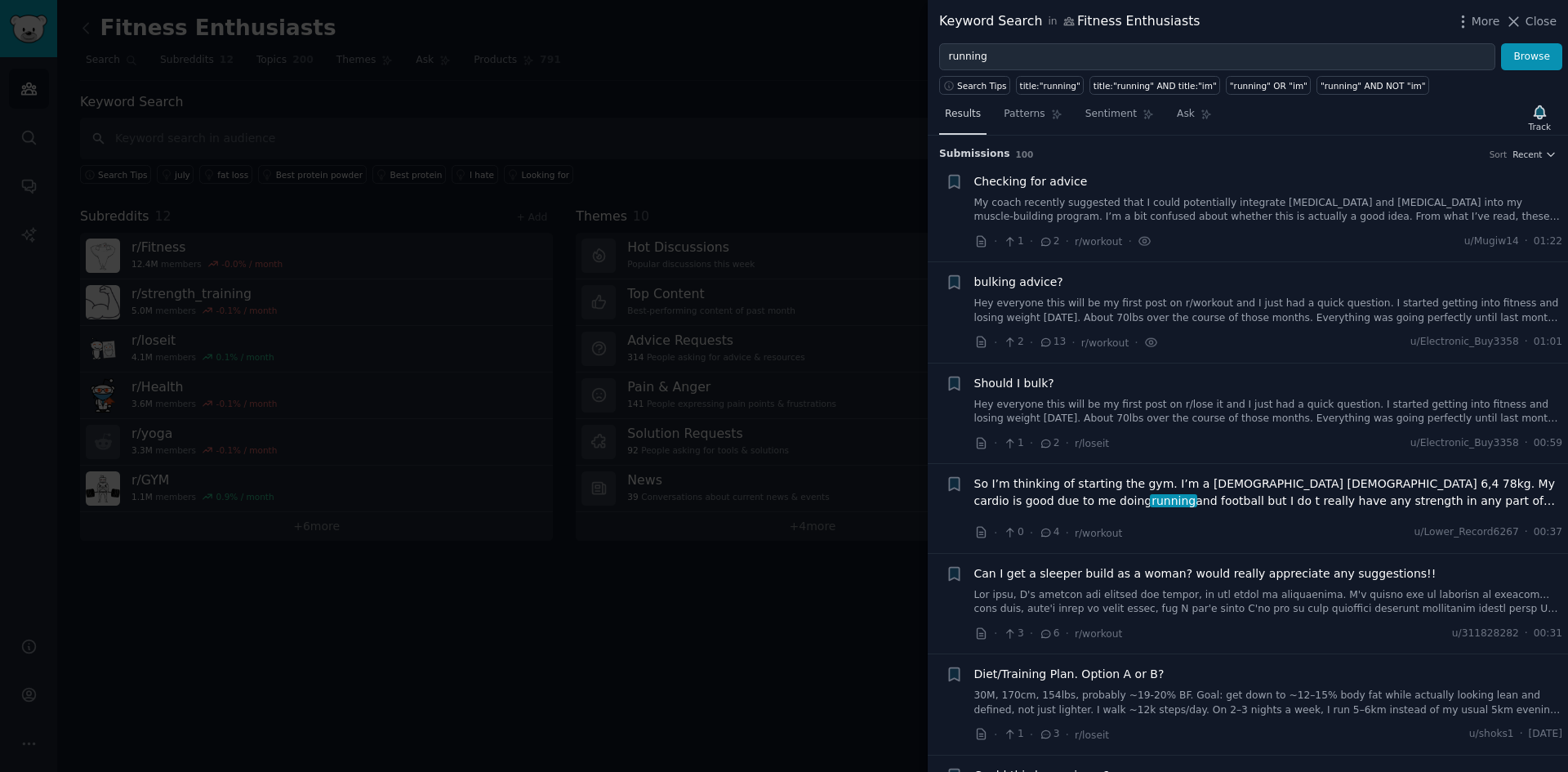
click at [963, 115] on span "Results" at bounding box center [962, 115] width 36 height 15
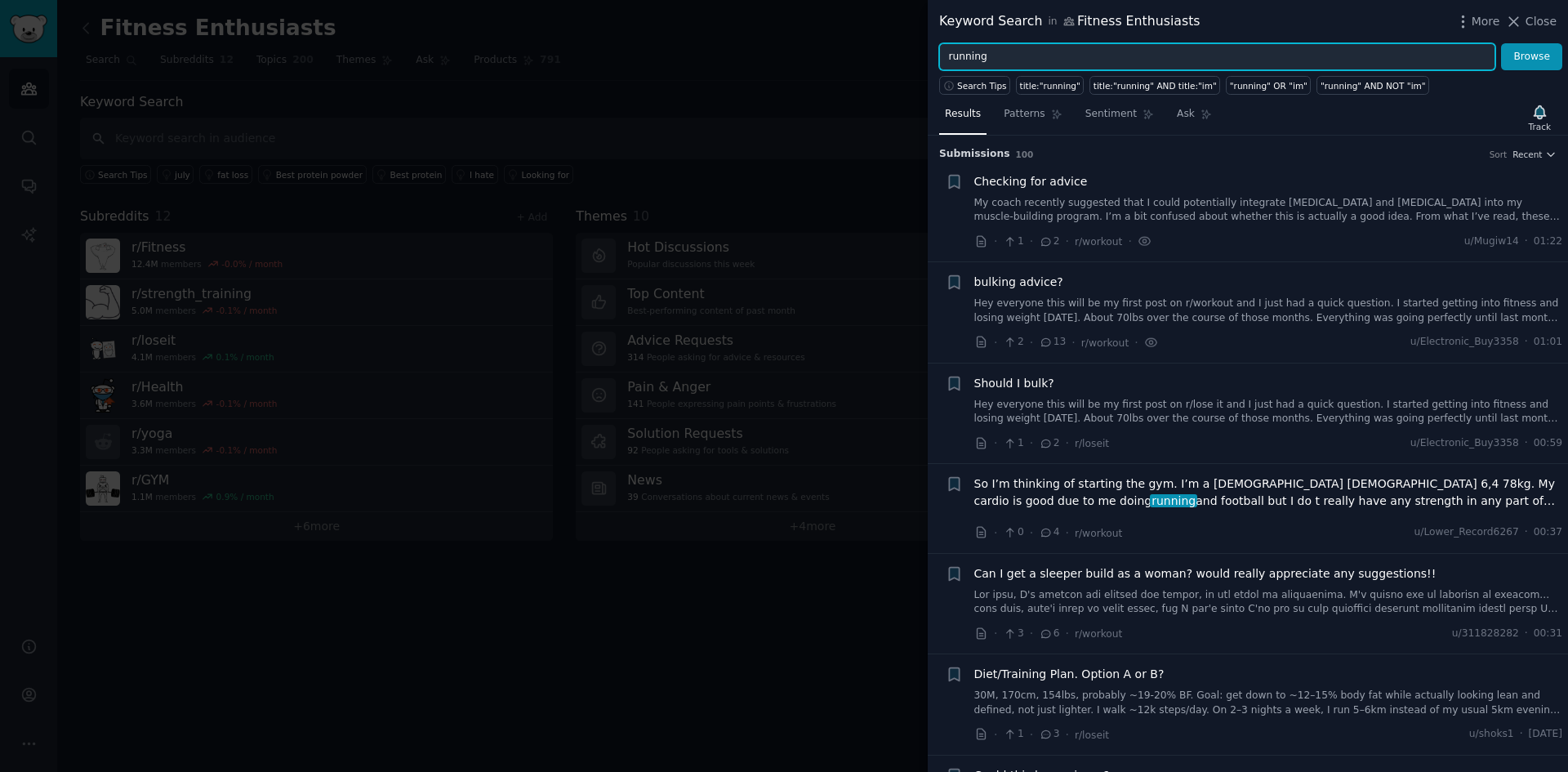
click at [1058, 58] on input "running" at bounding box center [1217, 56] width 556 height 27
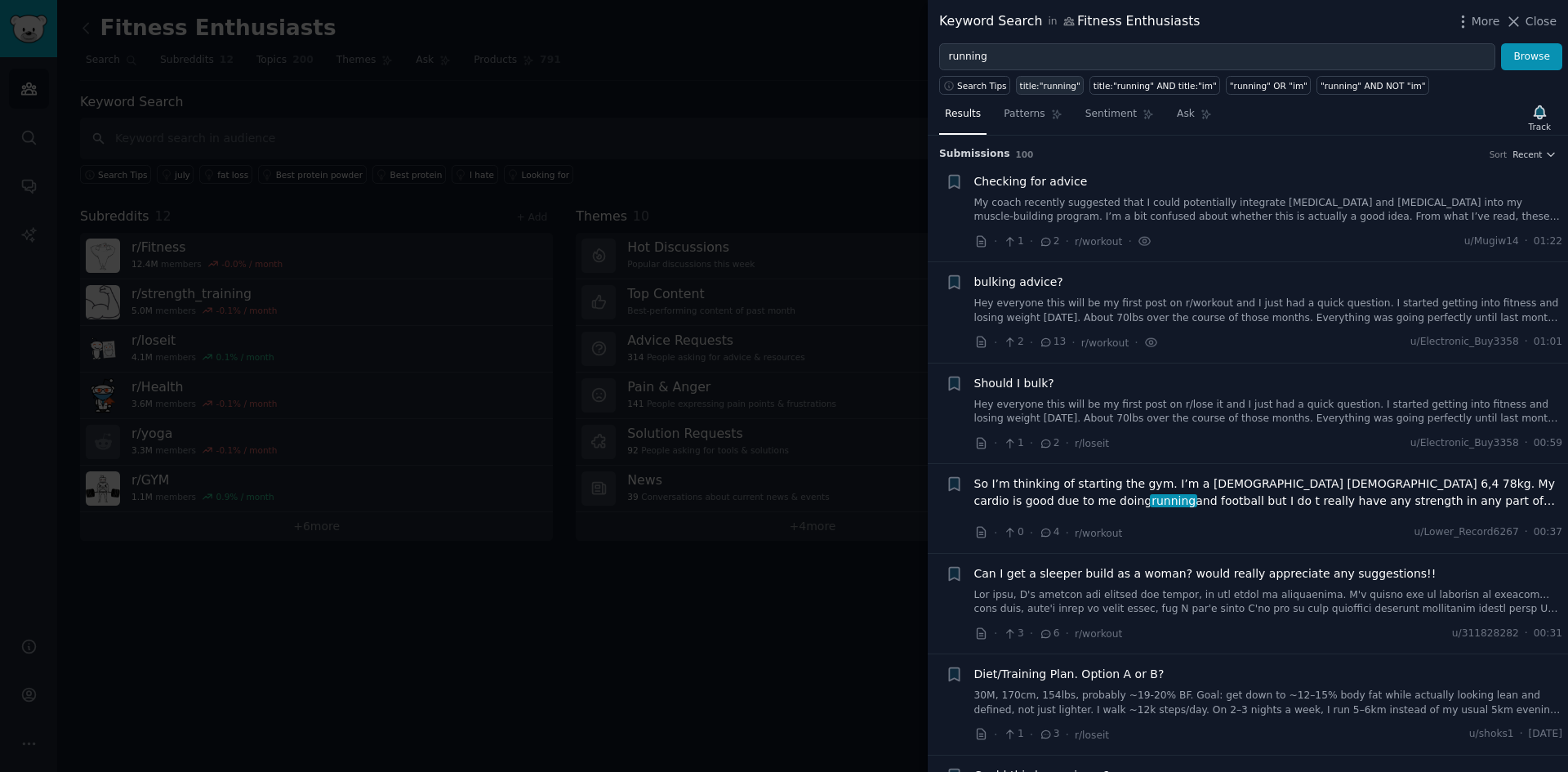
click at [1046, 90] on div "title:"running"" at bounding box center [1050, 86] width 61 height 12
type input "title:"running""
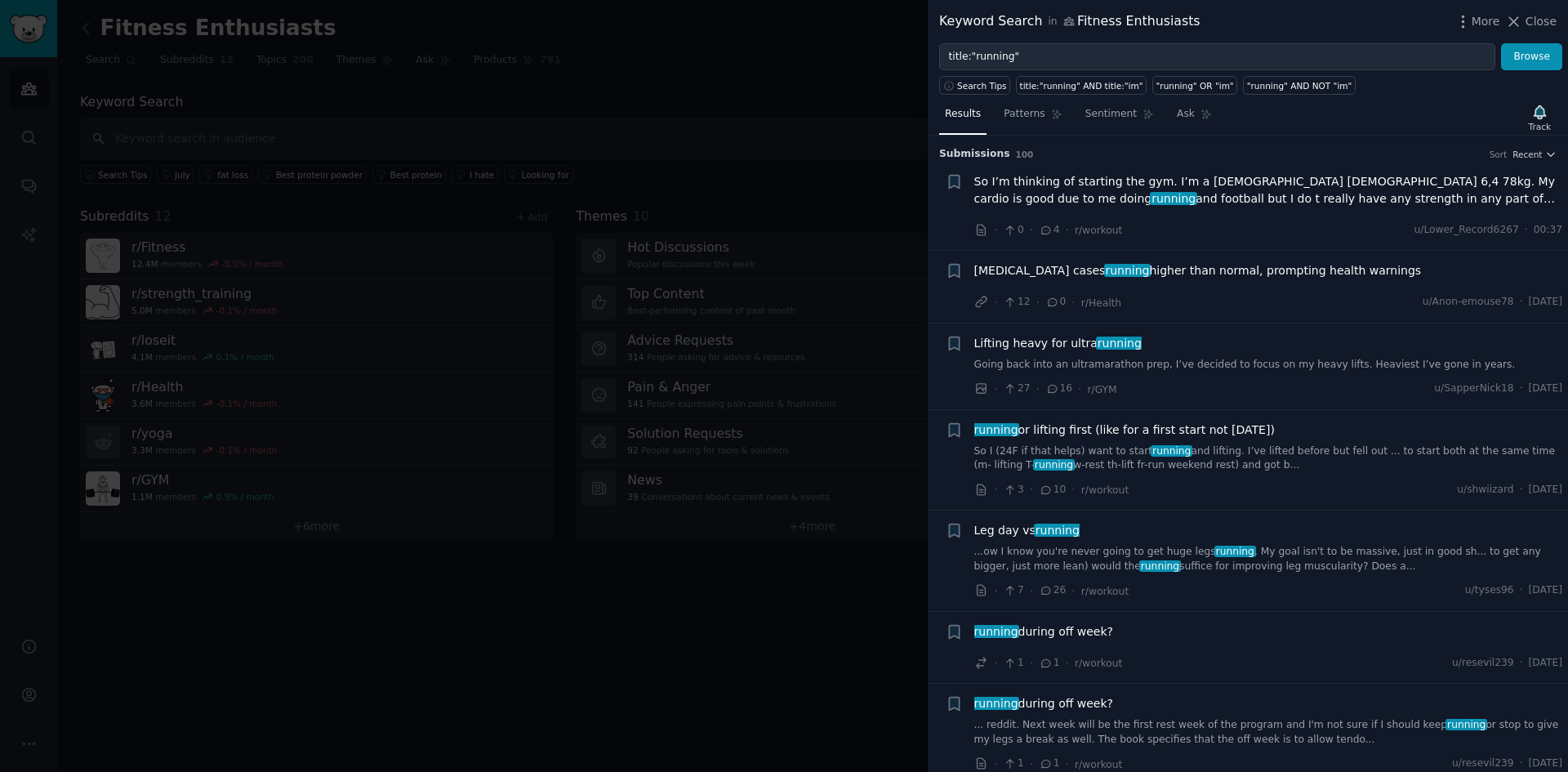
click at [825, 105] on div at bounding box center [784, 386] width 1568 height 772
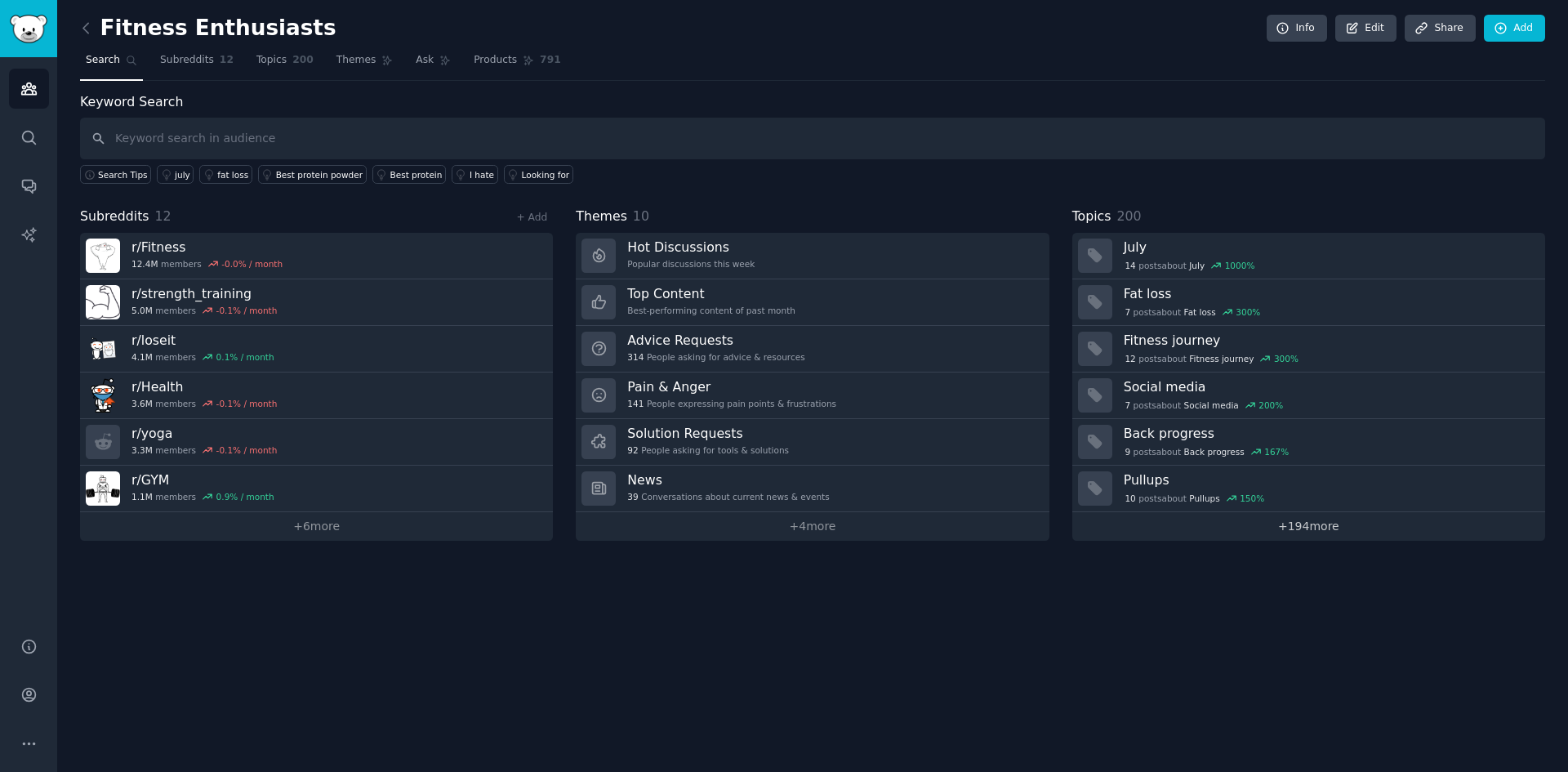
click at [1351, 516] on link "+ 194 more" at bounding box center [1309, 526] width 473 height 28
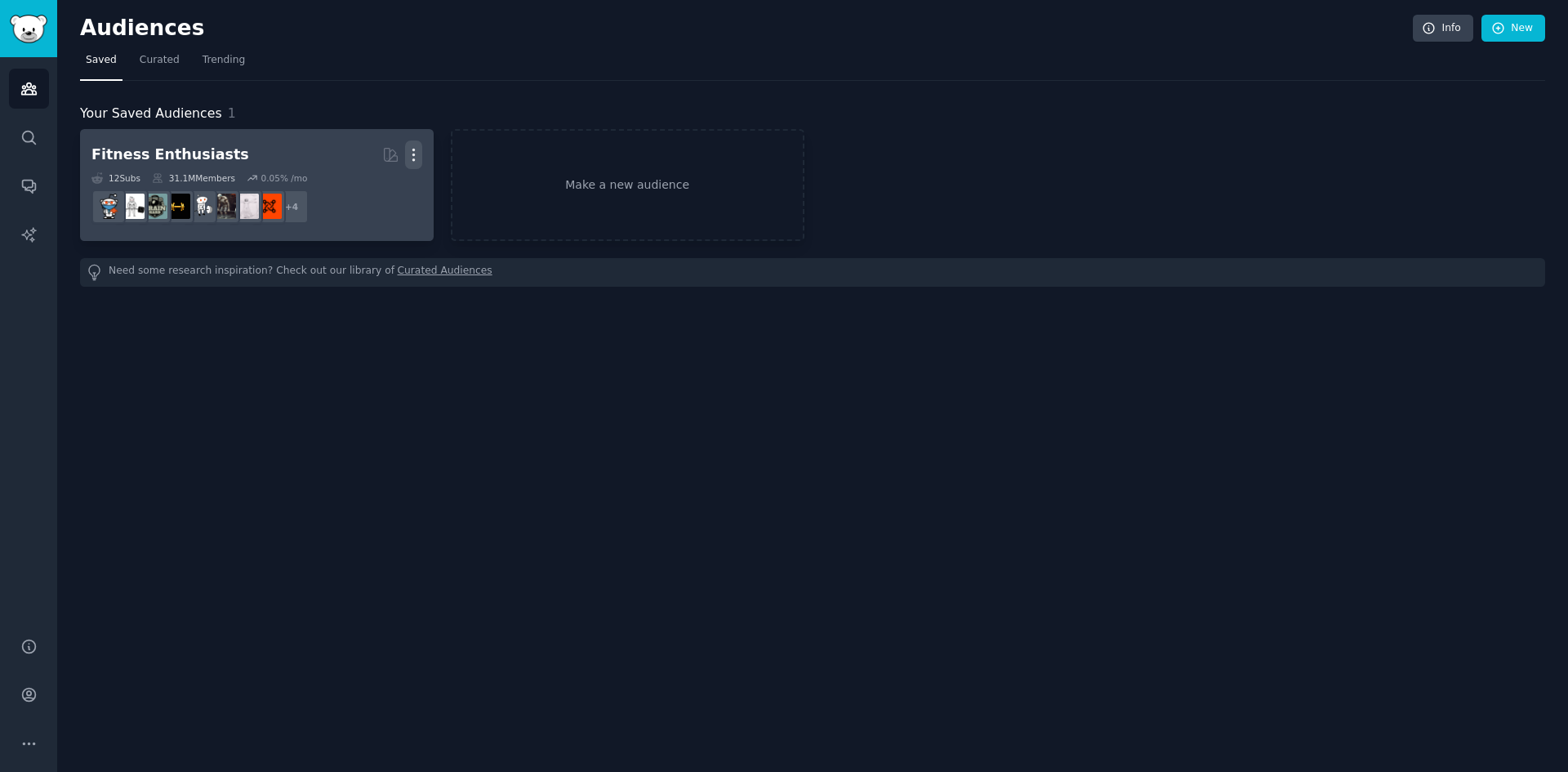
click at [408, 159] on icon "button" at bounding box center [413, 154] width 17 height 17
click at [362, 185] on p "Delete" at bounding box center [369, 188] width 37 height 17
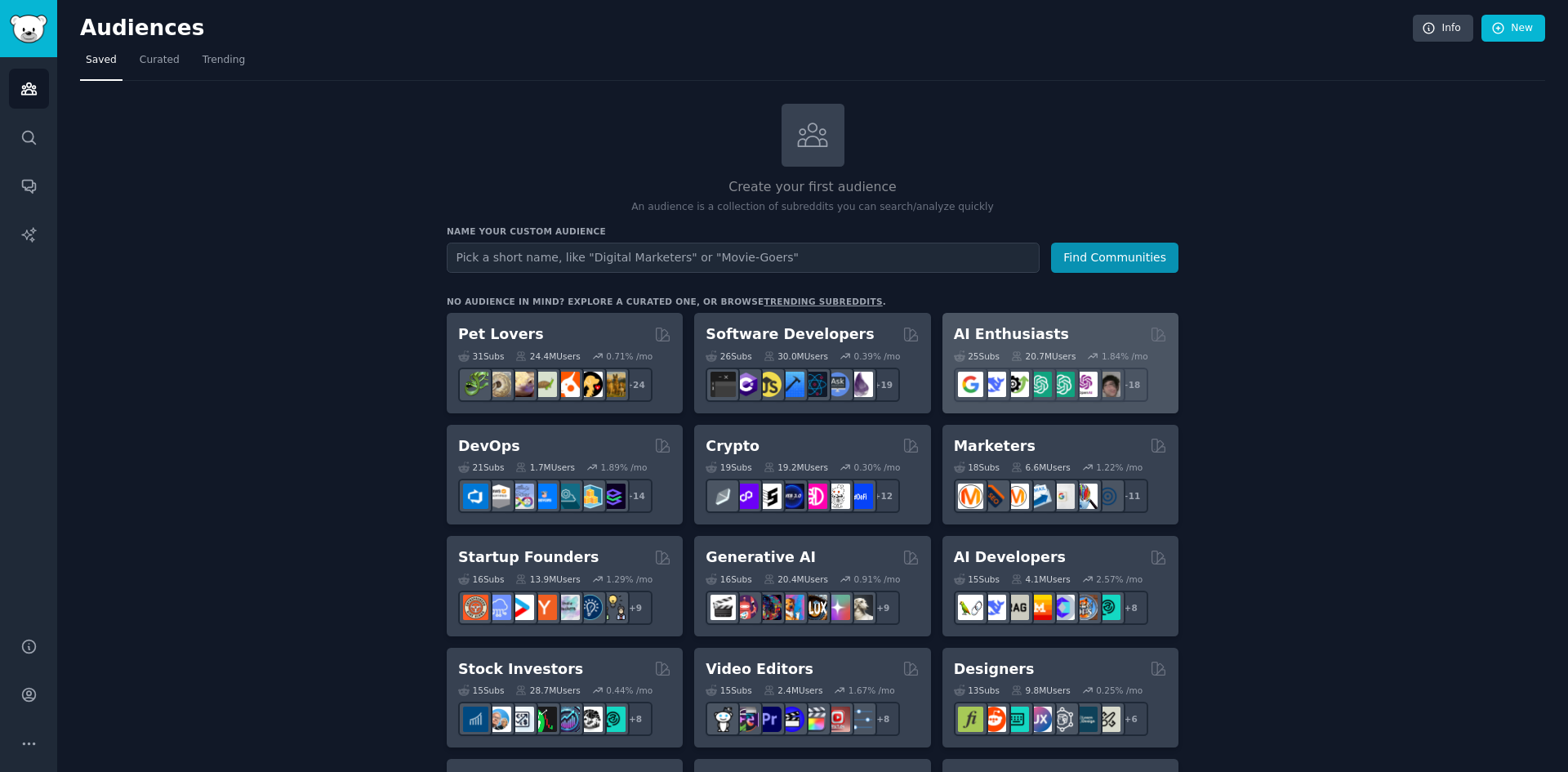
click at [1067, 330] on div "AI Enthusiasts" at bounding box center [1060, 335] width 213 height 21
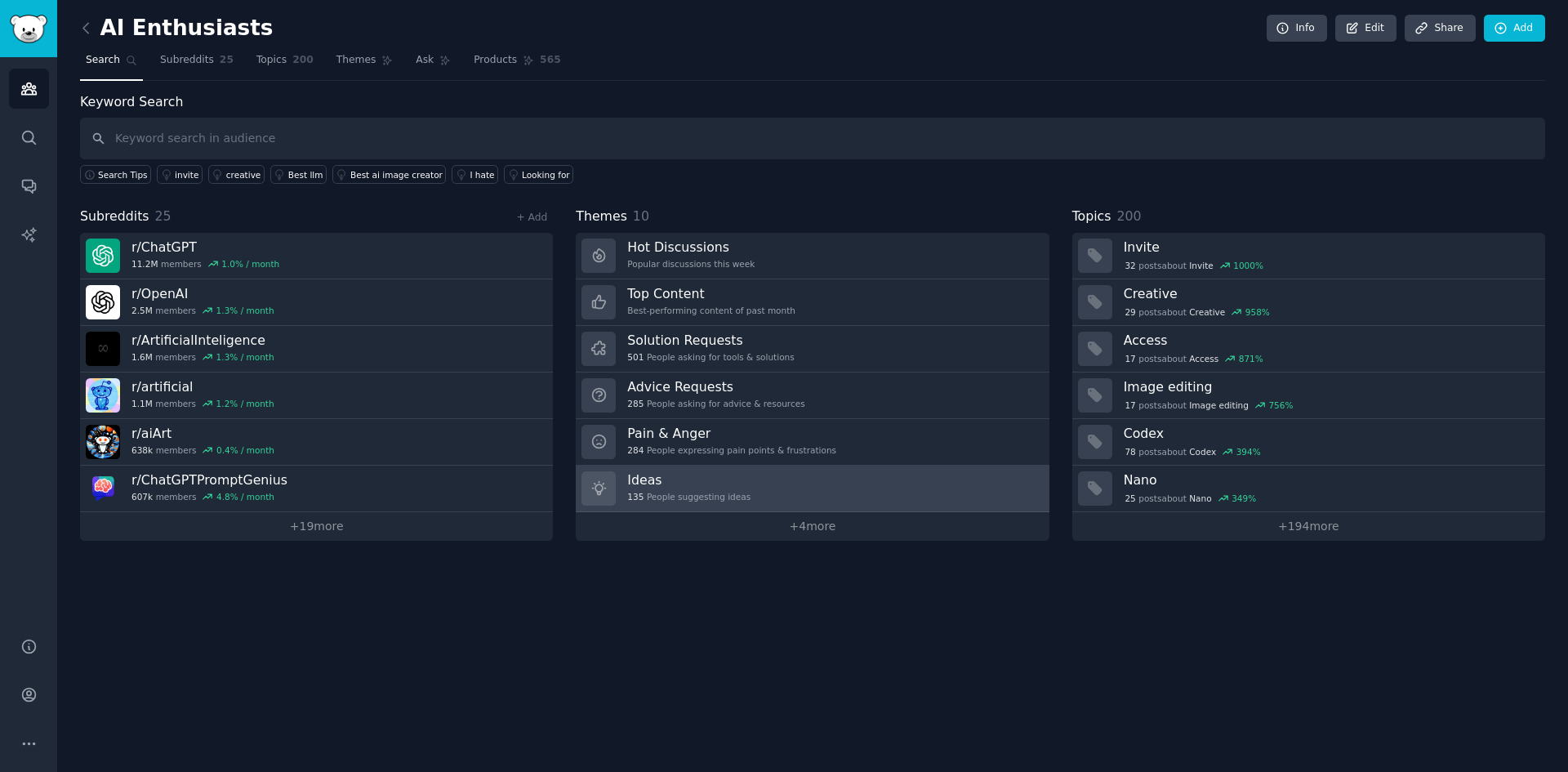
click at [763, 498] on link "Ideas 135 People suggesting ideas" at bounding box center [813, 489] width 473 height 46
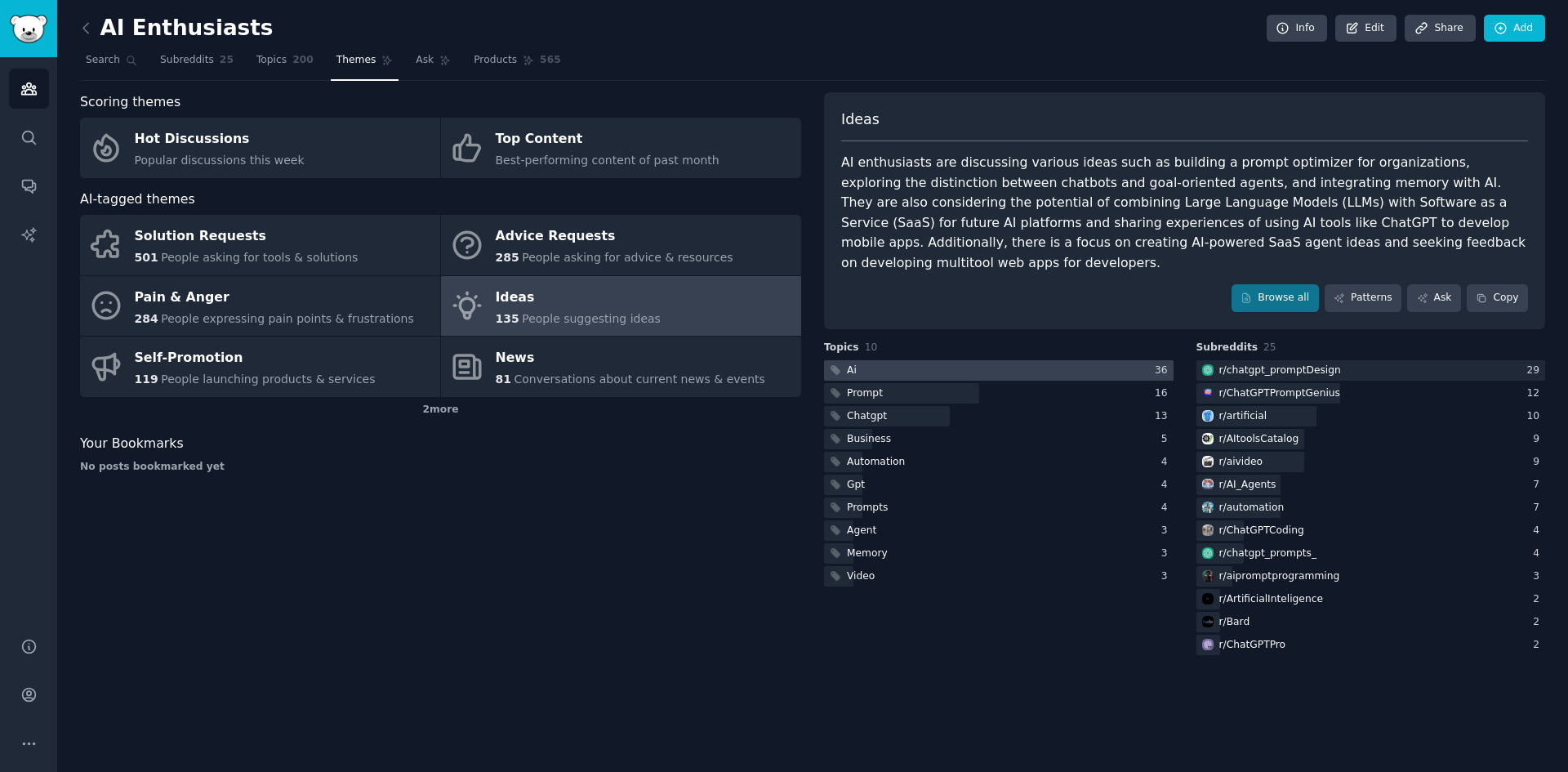
click at [925, 360] on div at bounding box center [999, 370] width 349 height 21
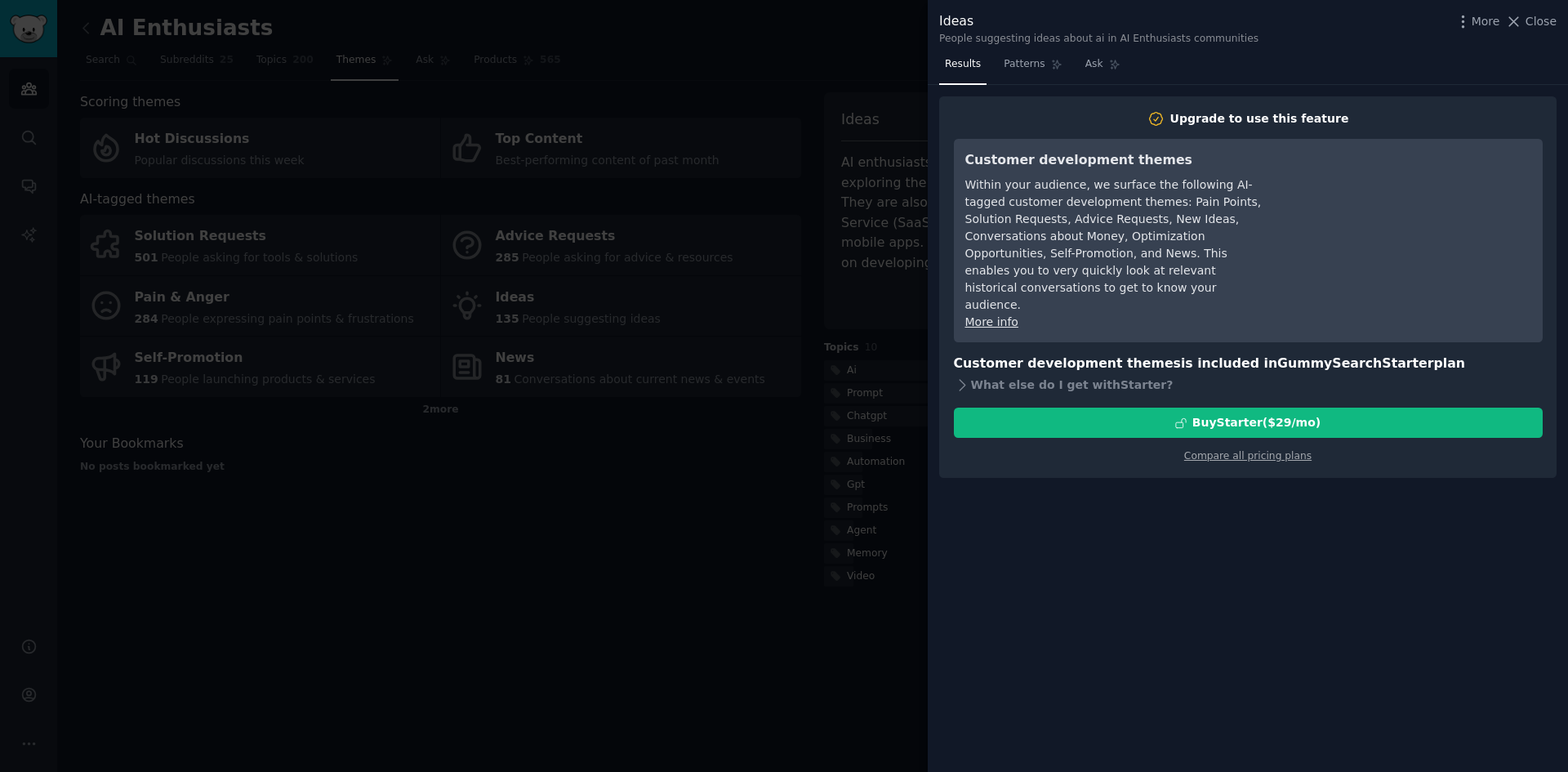
click at [889, 330] on div at bounding box center [784, 386] width 1568 height 772
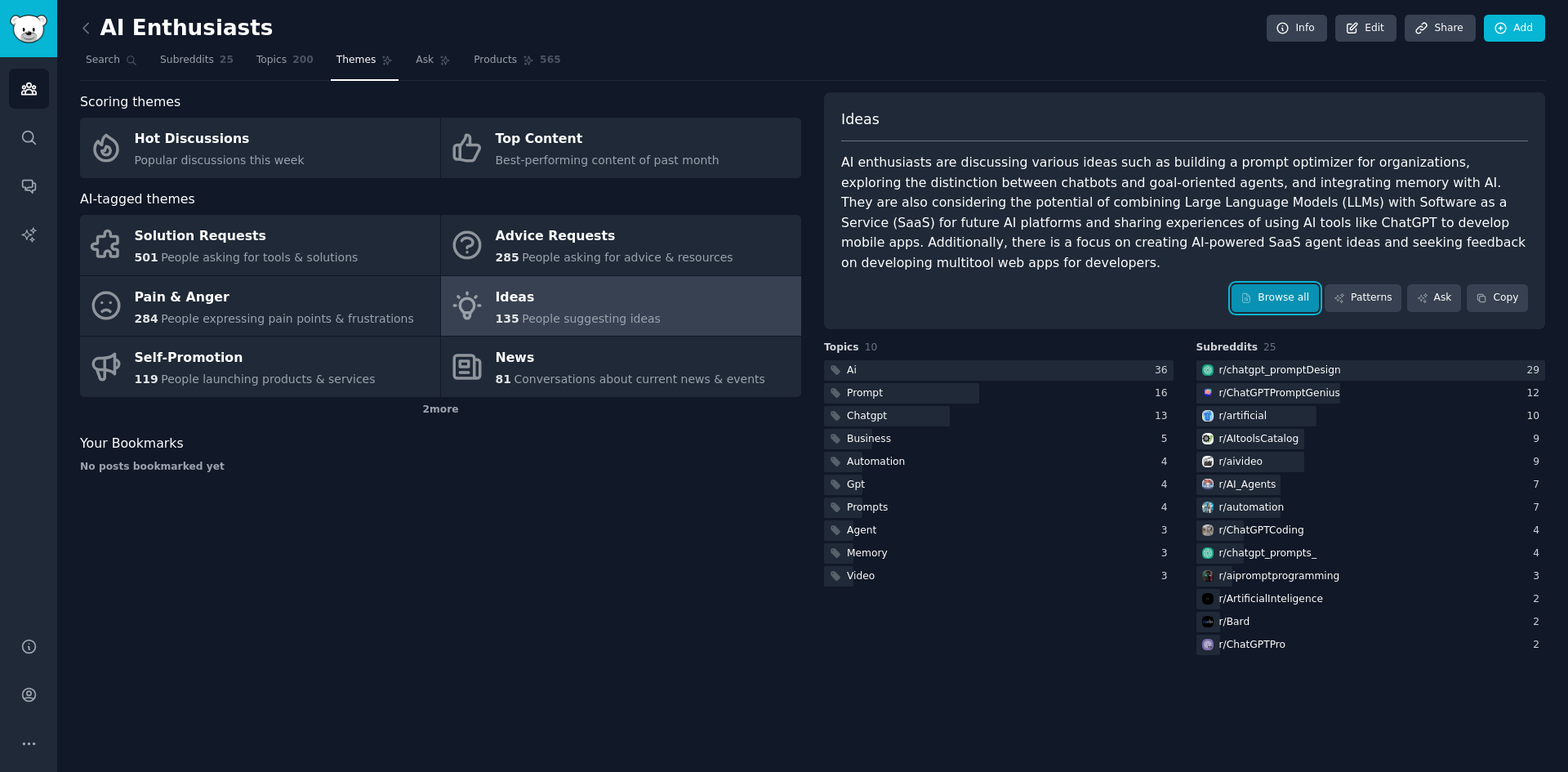
click at [1279, 284] on link "Browse all" at bounding box center [1275, 297] width 87 height 27
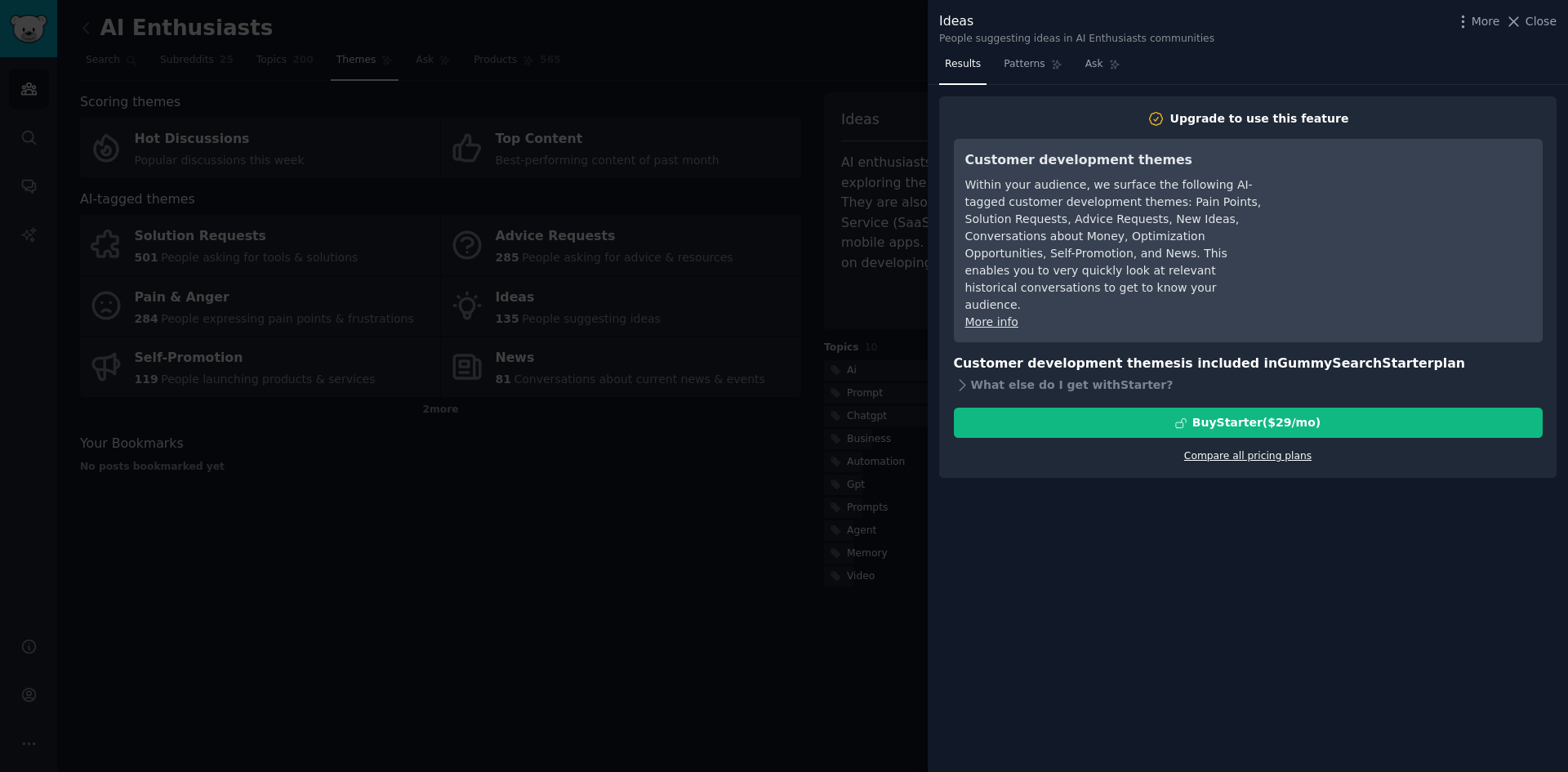
click at [1228, 450] on link "Compare all pricing plans" at bounding box center [1247, 456] width 127 height 12
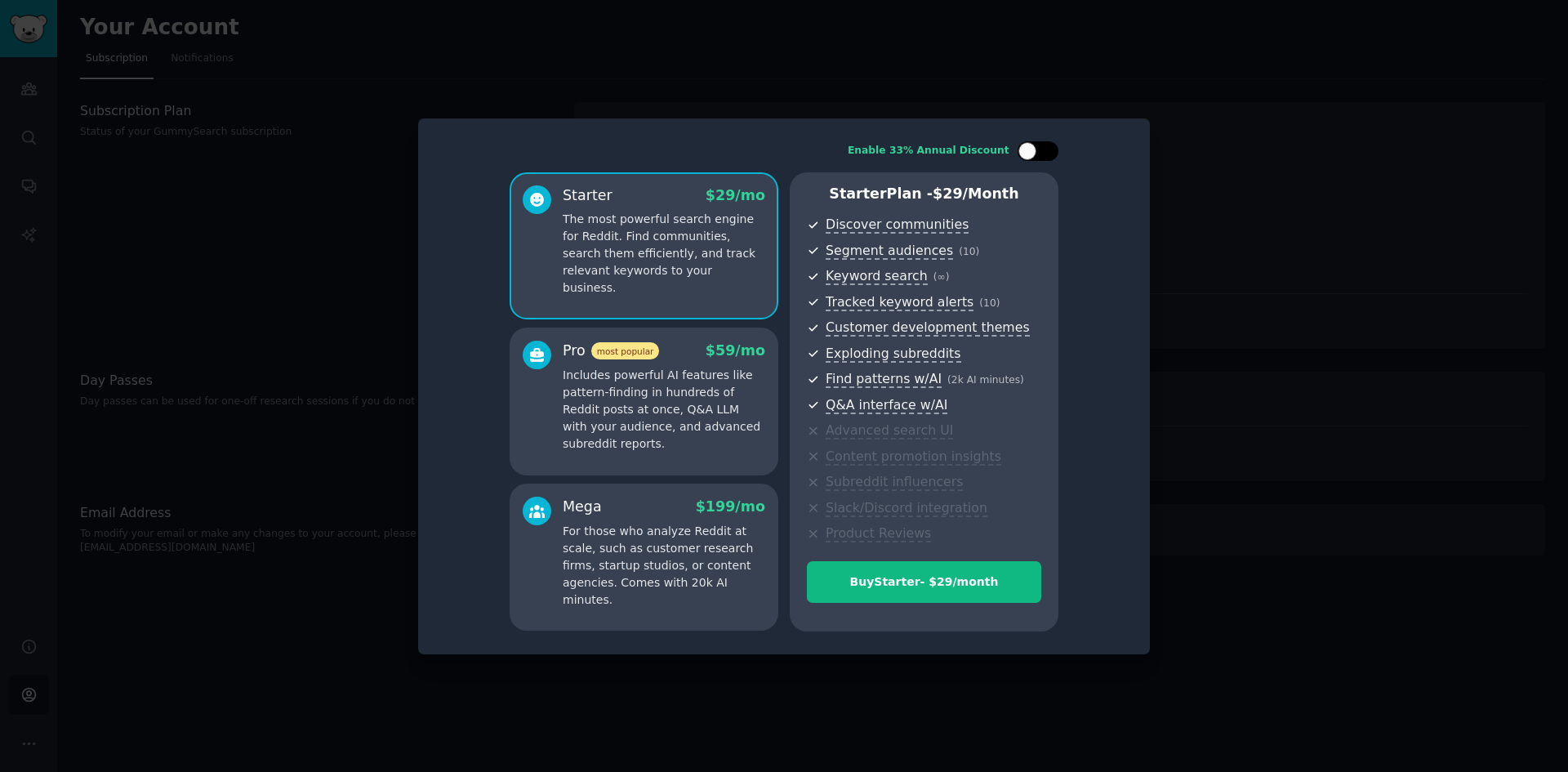
click at [1045, 155] on div at bounding box center [1038, 151] width 41 height 20
checkbox input "true"
click at [633, 384] on p "Includes powerful AI features like pattern-finding in hundreds of Reddit posts …" at bounding box center [664, 409] width 203 height 86
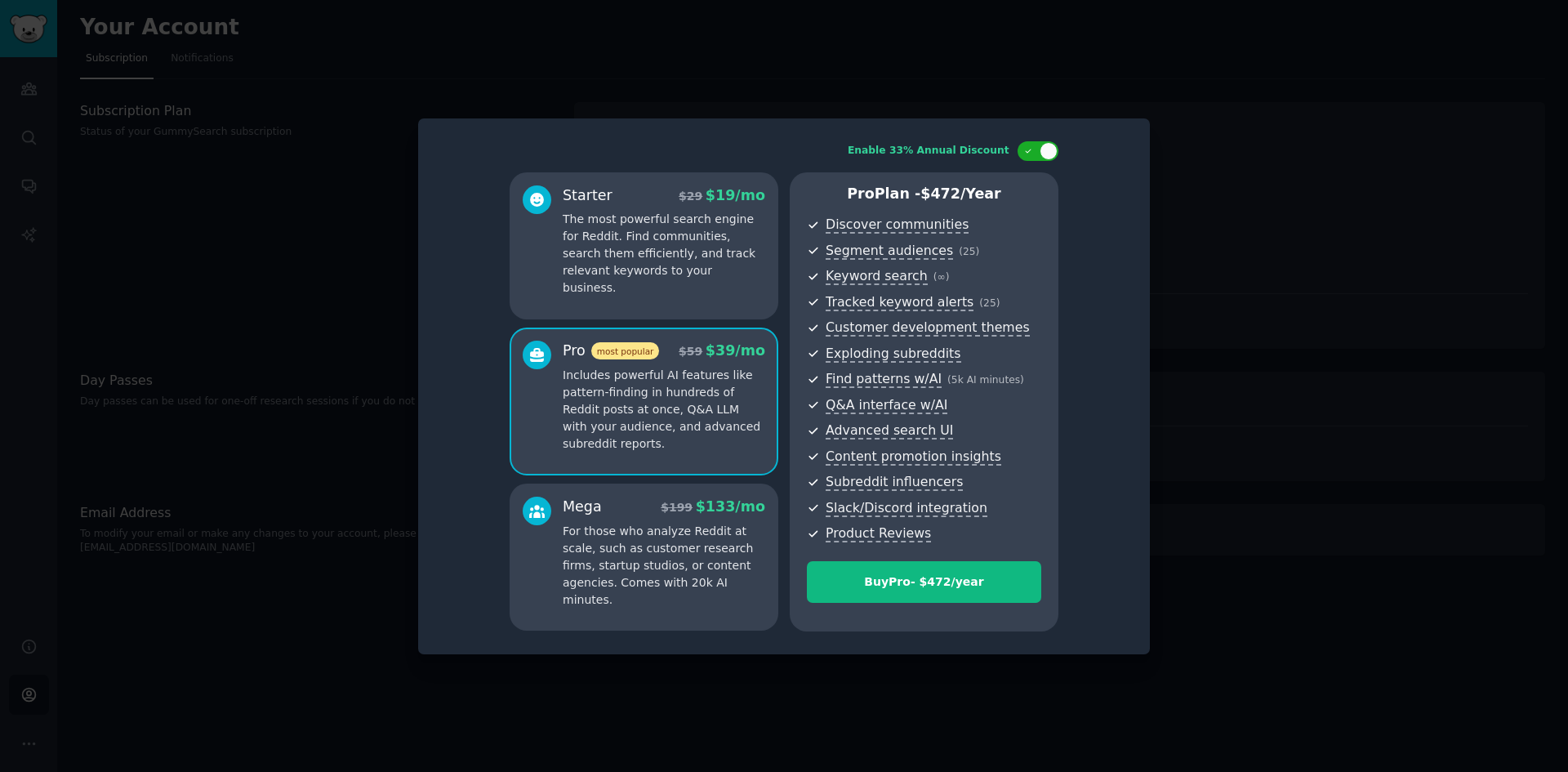
click at [712, 278] on p "The most powerful search engine for Reddit. Find communities, search them effic…" at bounding box center [664, 253] width 203 height 86
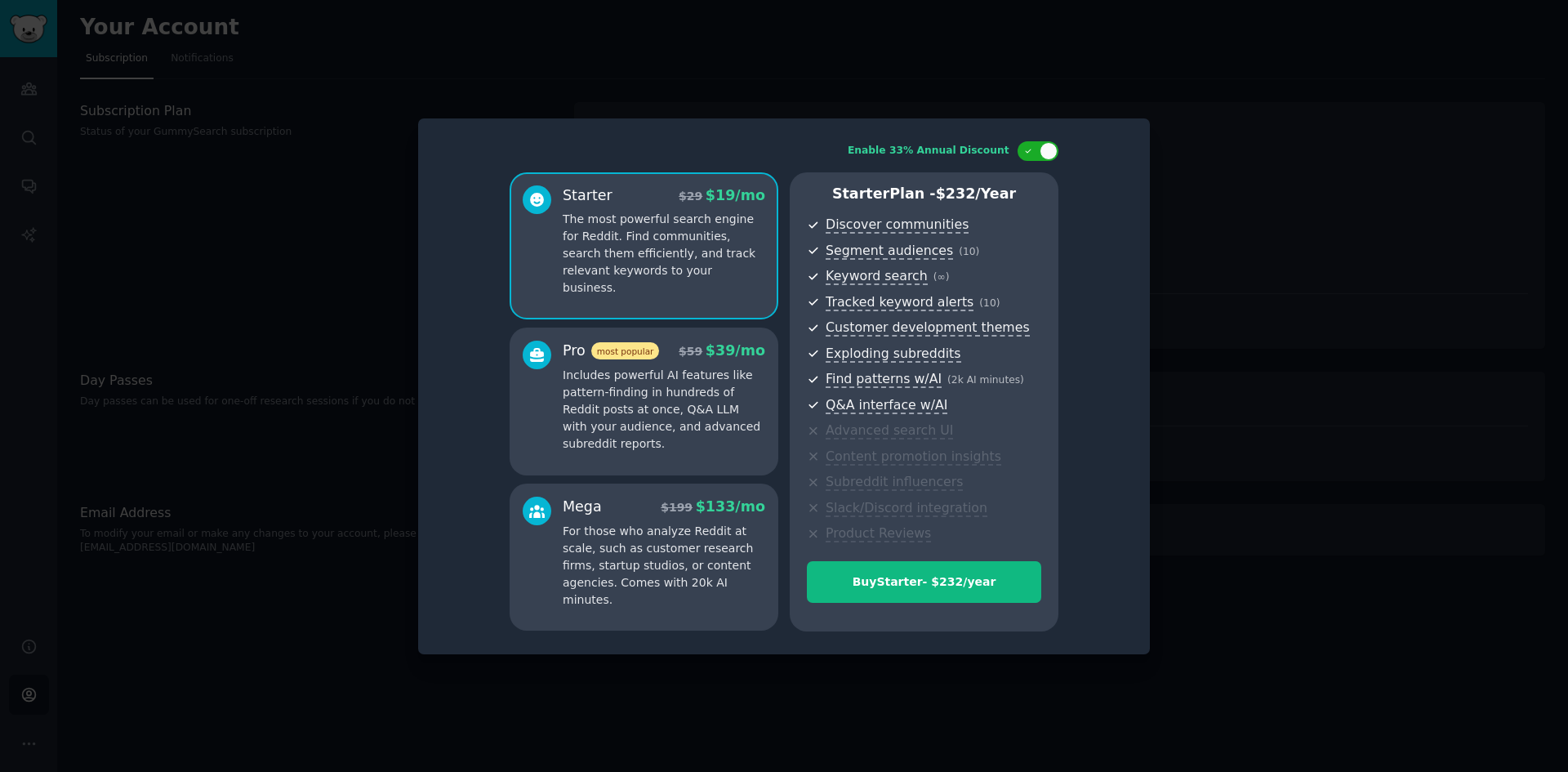
click at [702, 354] on span "$ 59" at bounding box center [691, 351] width 24 height 13
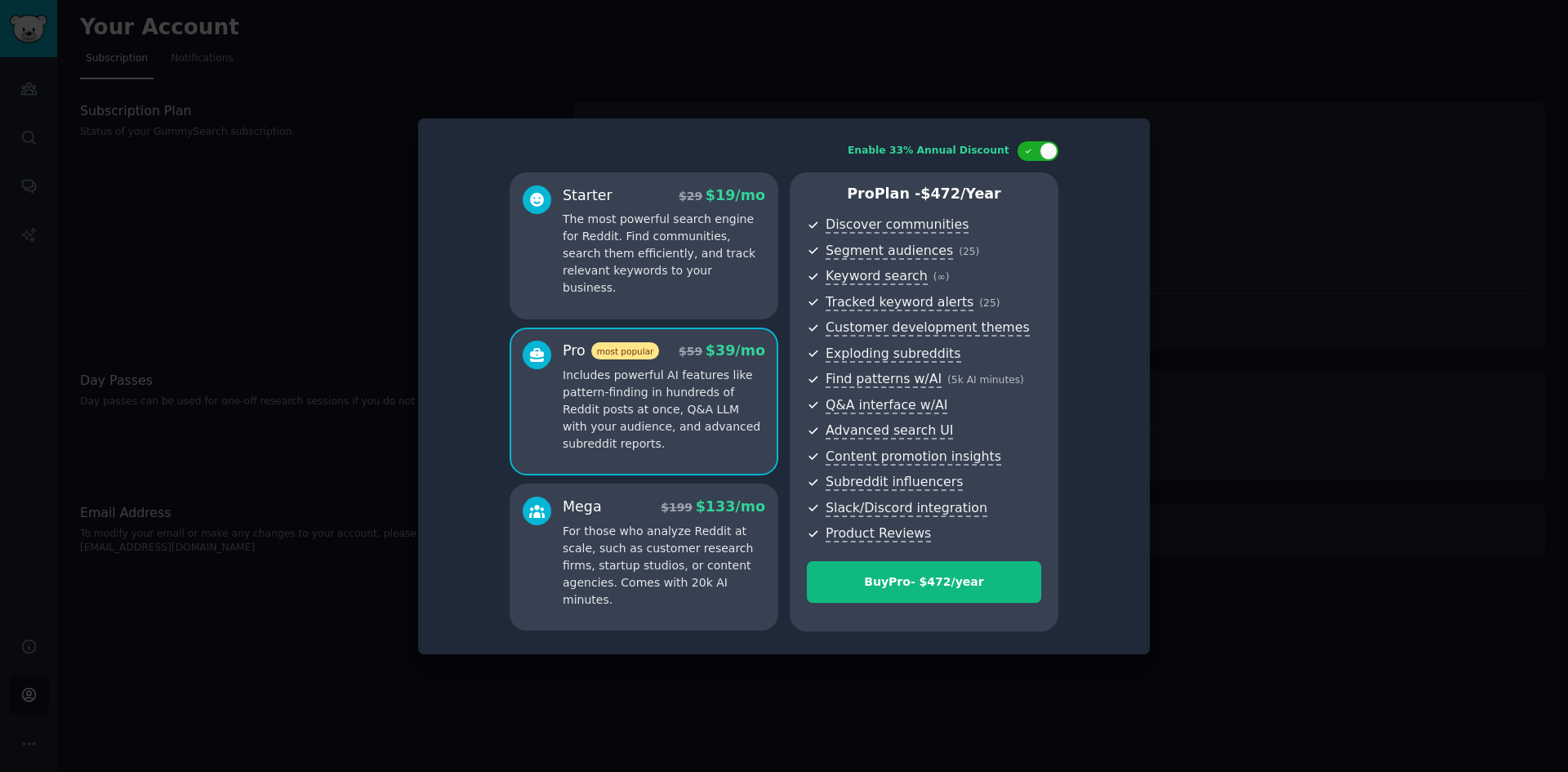
click at [716, 276] on p "The most powerful search engine for Reddit. Find communities, search them effic…" at bounding box center [664, 253] width 203 height 86
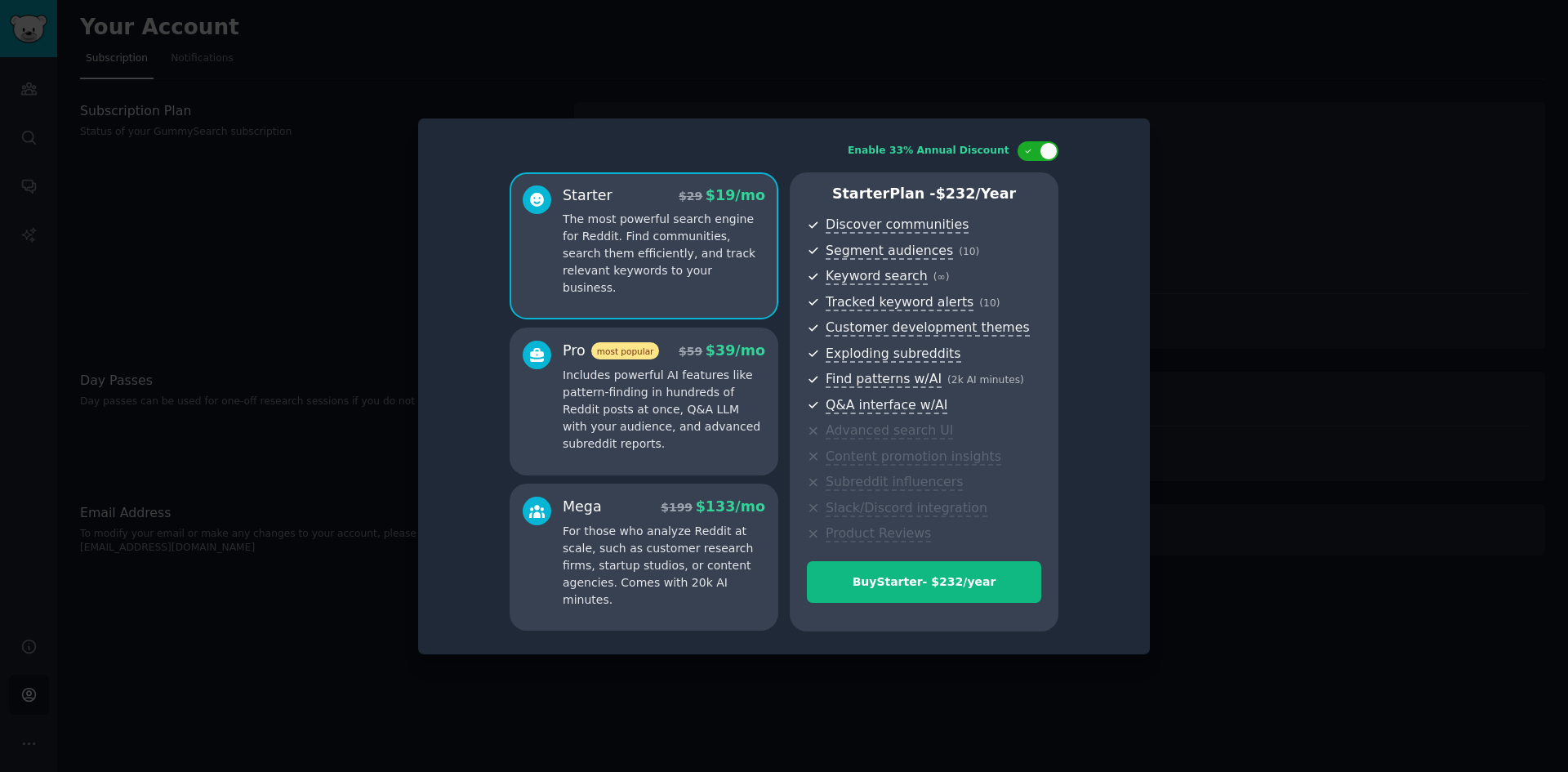
click at [1242, 254] on div at bounding box center [784, 386] width 1568 height 772
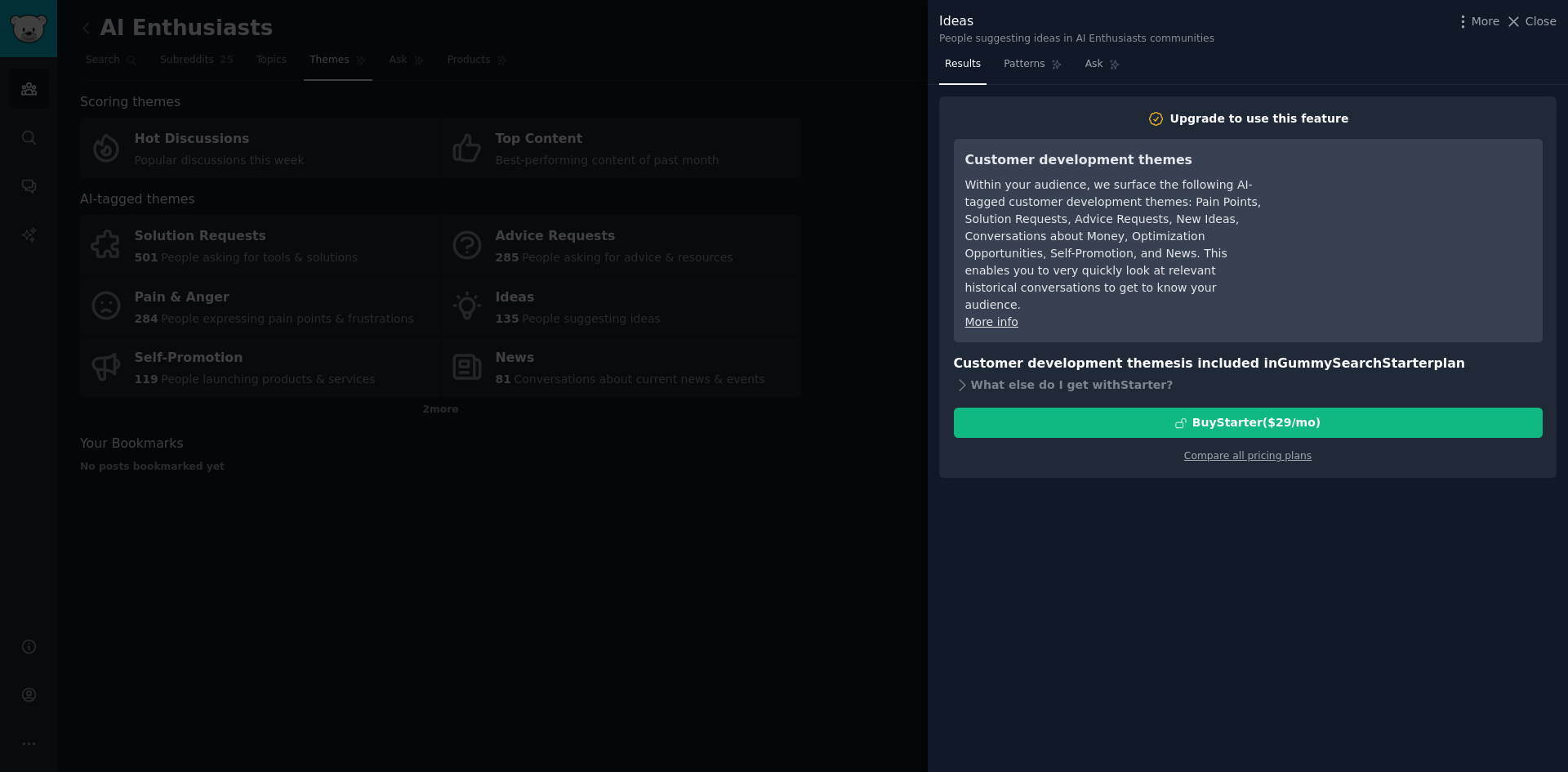
click at [861, 213] on div at bounding box center [784, 386] width 1568 height 772
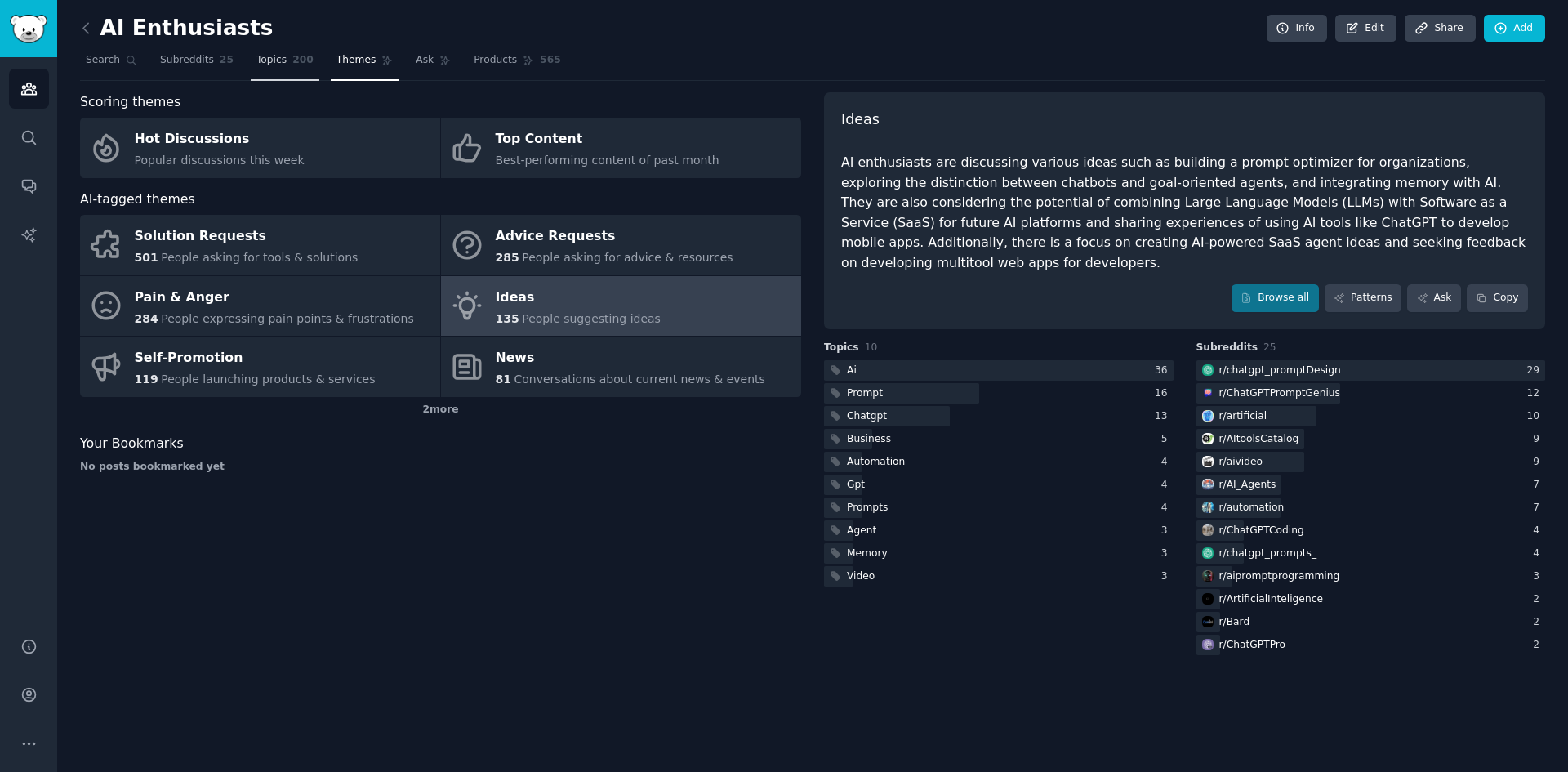
click at [292, 66] on span "200" at bounding box center [303, 61] width 22 height 15
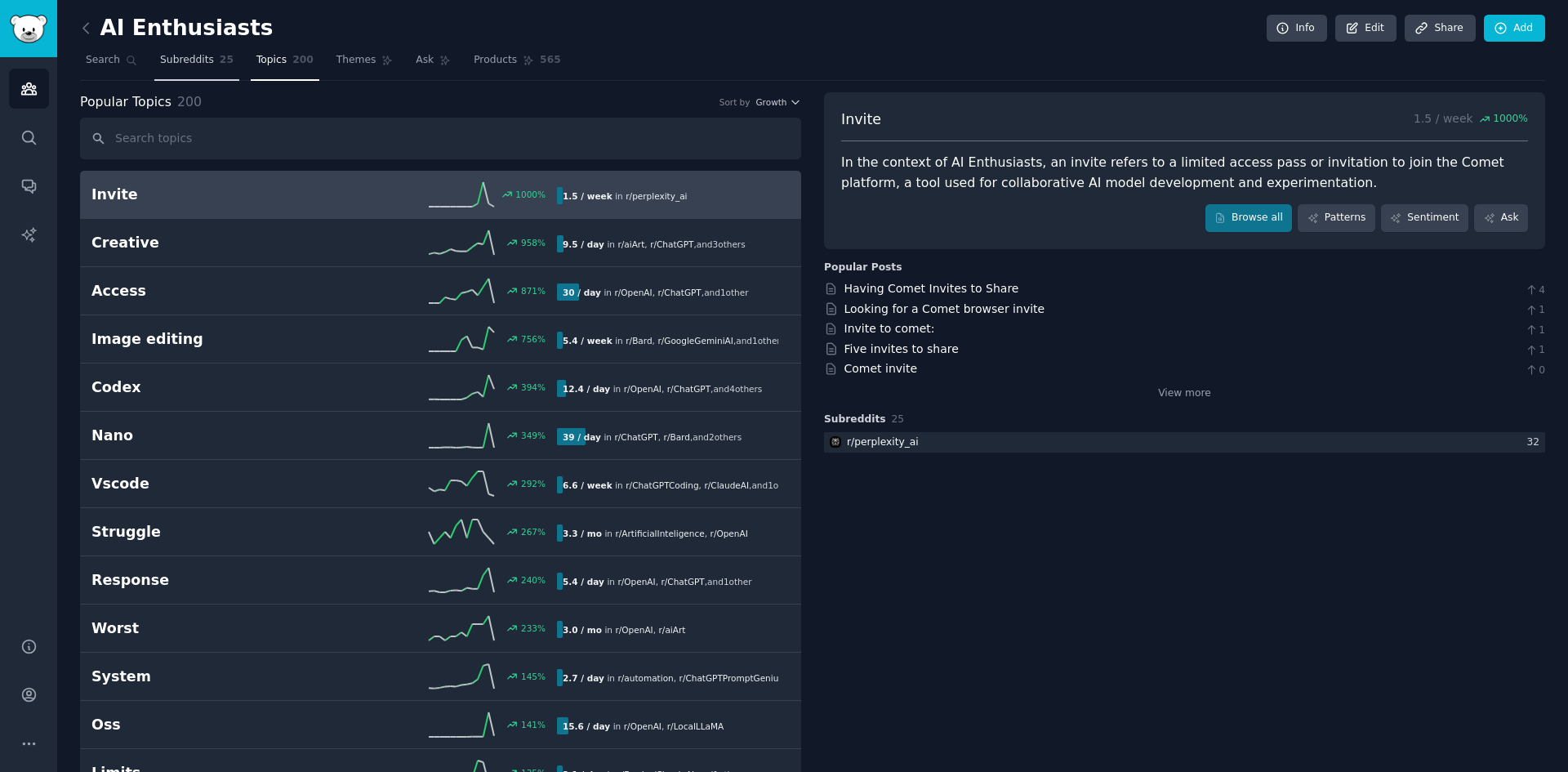
click at [194, 72] on link "Subreddits 25" at bounding box center [197, 64] width 85 height 33
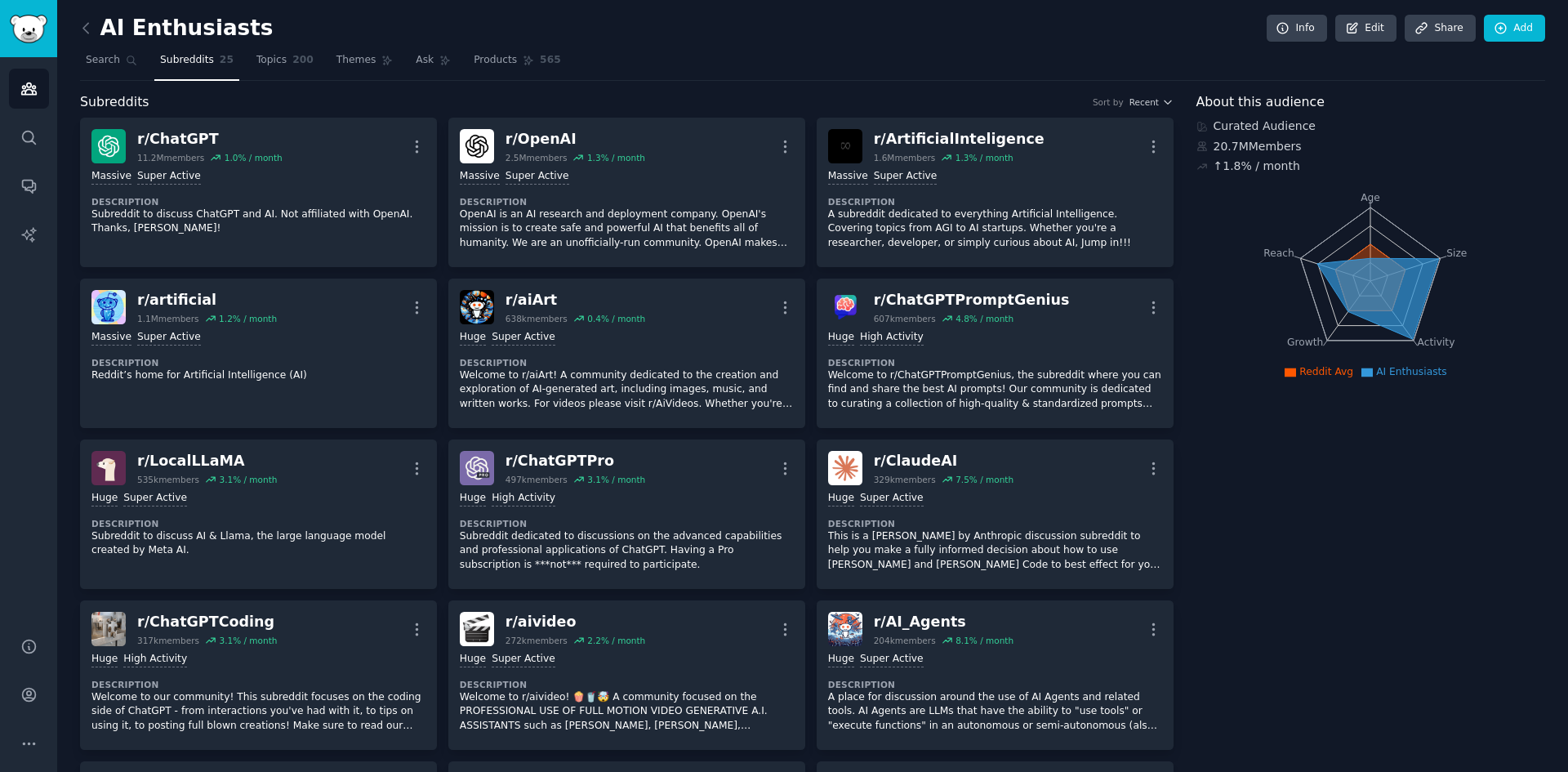
click at [185, 30] on h2 "AI Enthusiasts" at bounding box center [176, 28] width 193 height 26
click at [105, 52] on link "Search" at bounding box center [111, 64] width 63 height 33
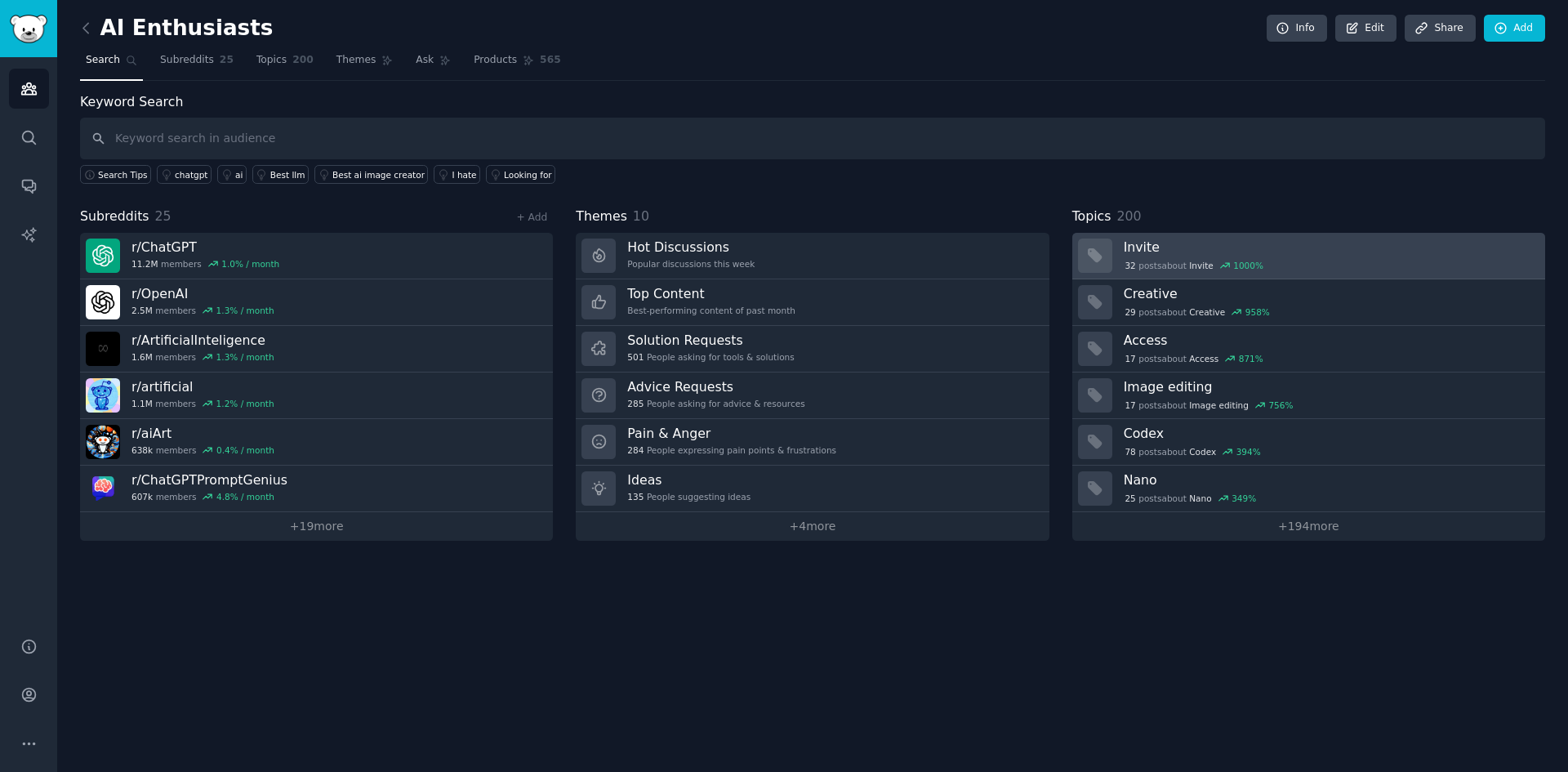
click at [1272, 259] on div "32 post s about Invite 1000 %" at bounding box center [1329, 266] width 410 height 15
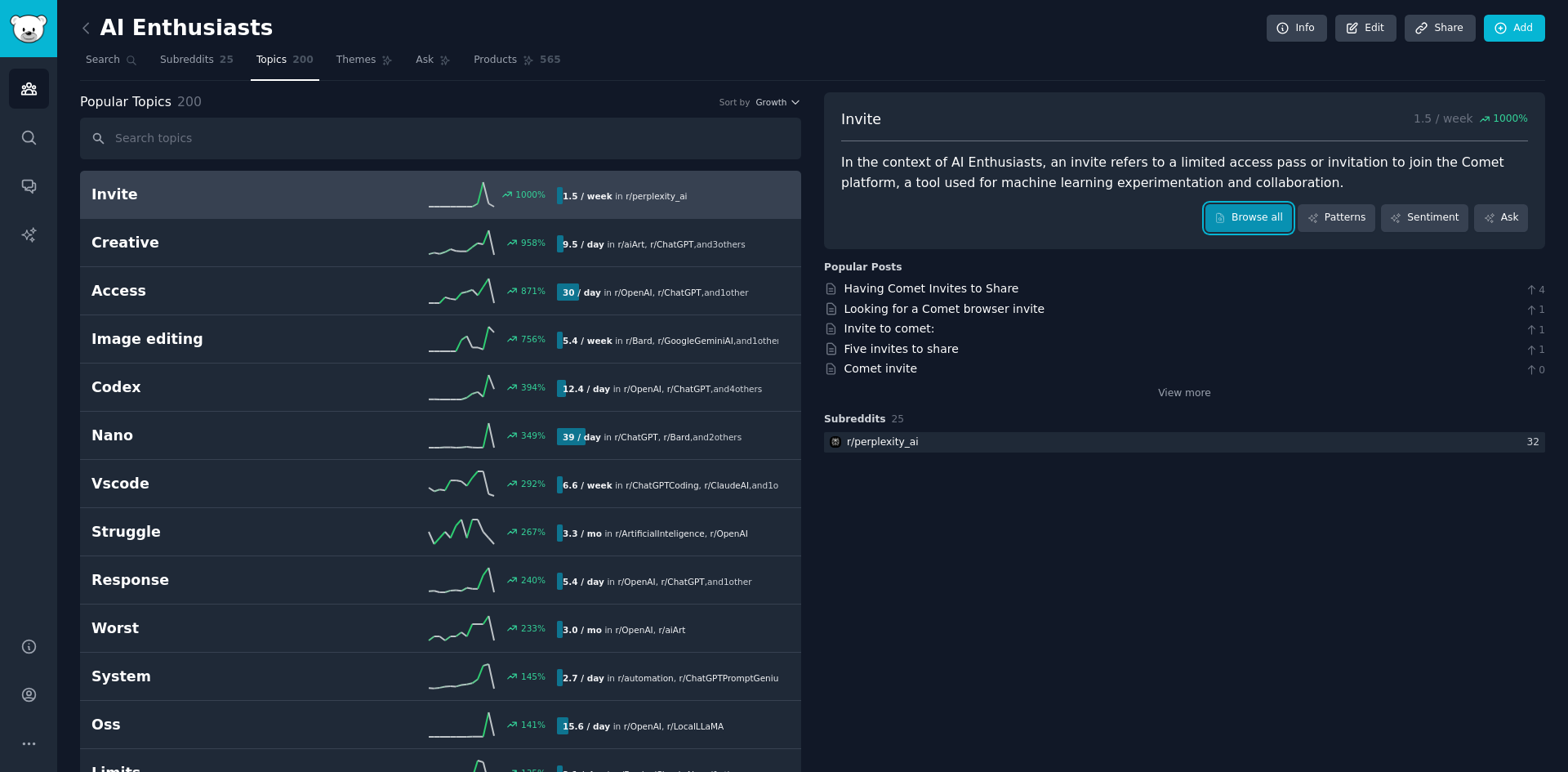
click at [1258, 221] on link "Browse all" at bounding box center [1248, 217] width 87 height 27
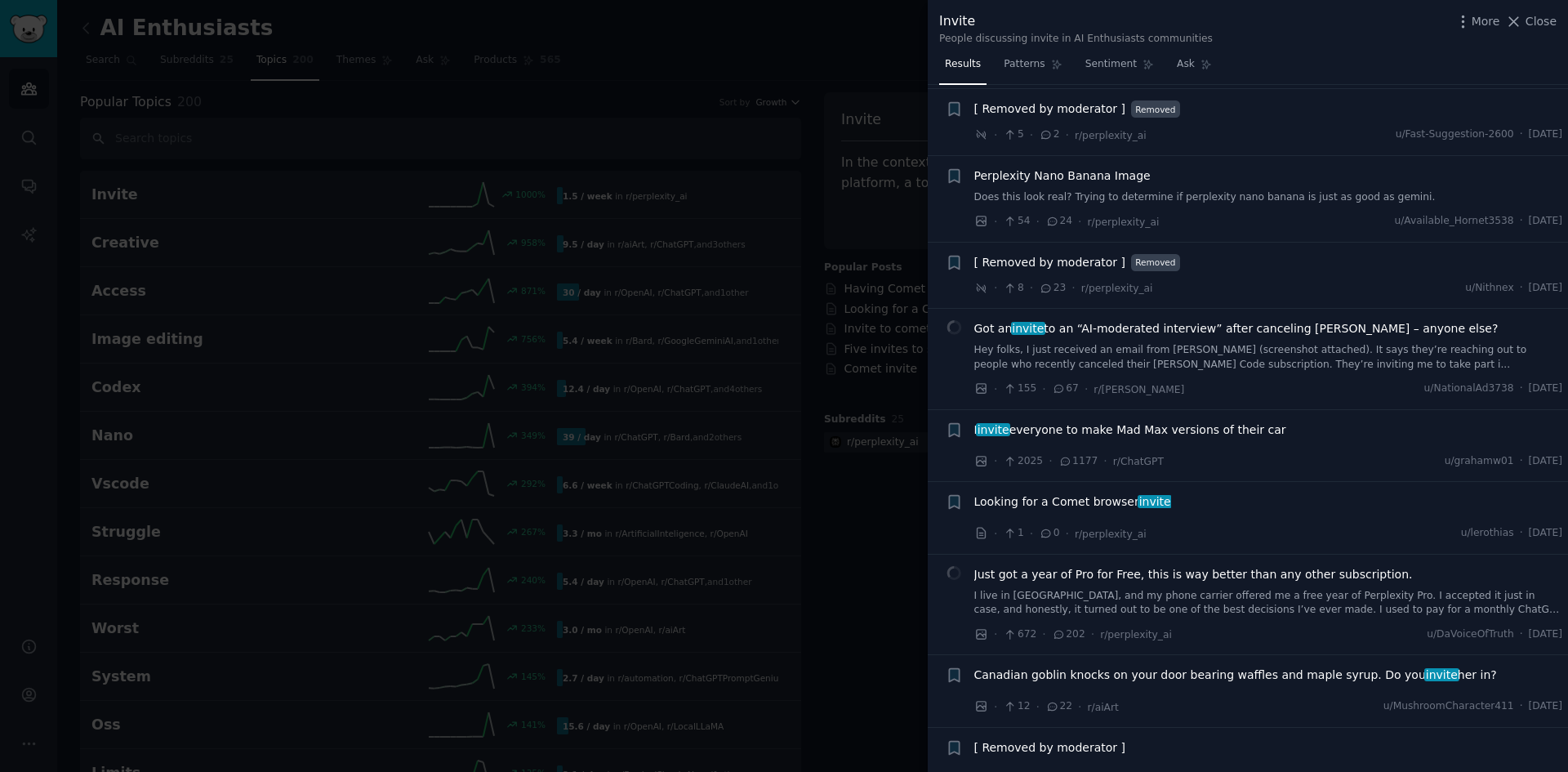
scroll to position [817, 0]
